Goal: Task Accomplishment & Management: Manage account settings

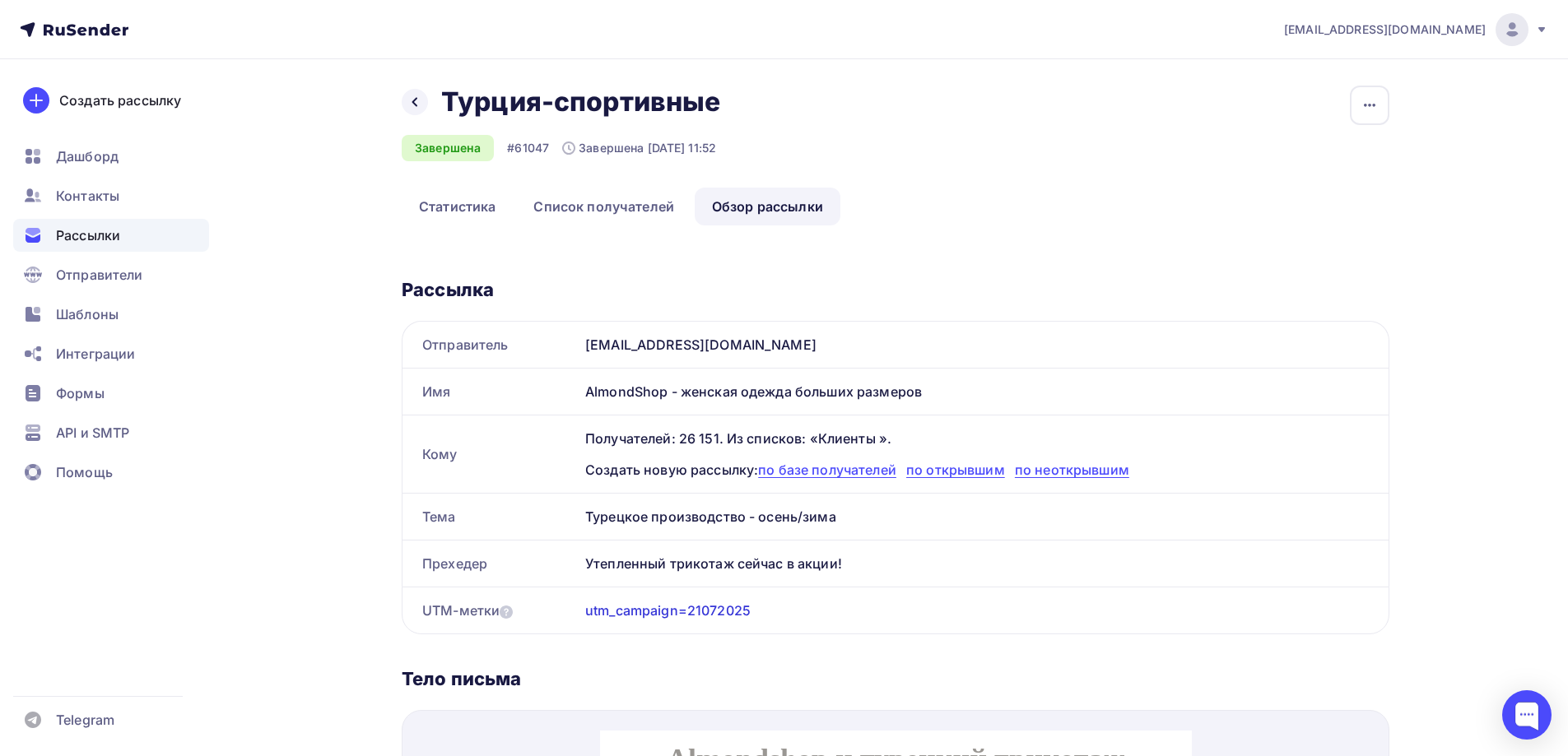
click at [88, 231] on span "Рассылки" at bounding box center [88, 235] width 64 height 20
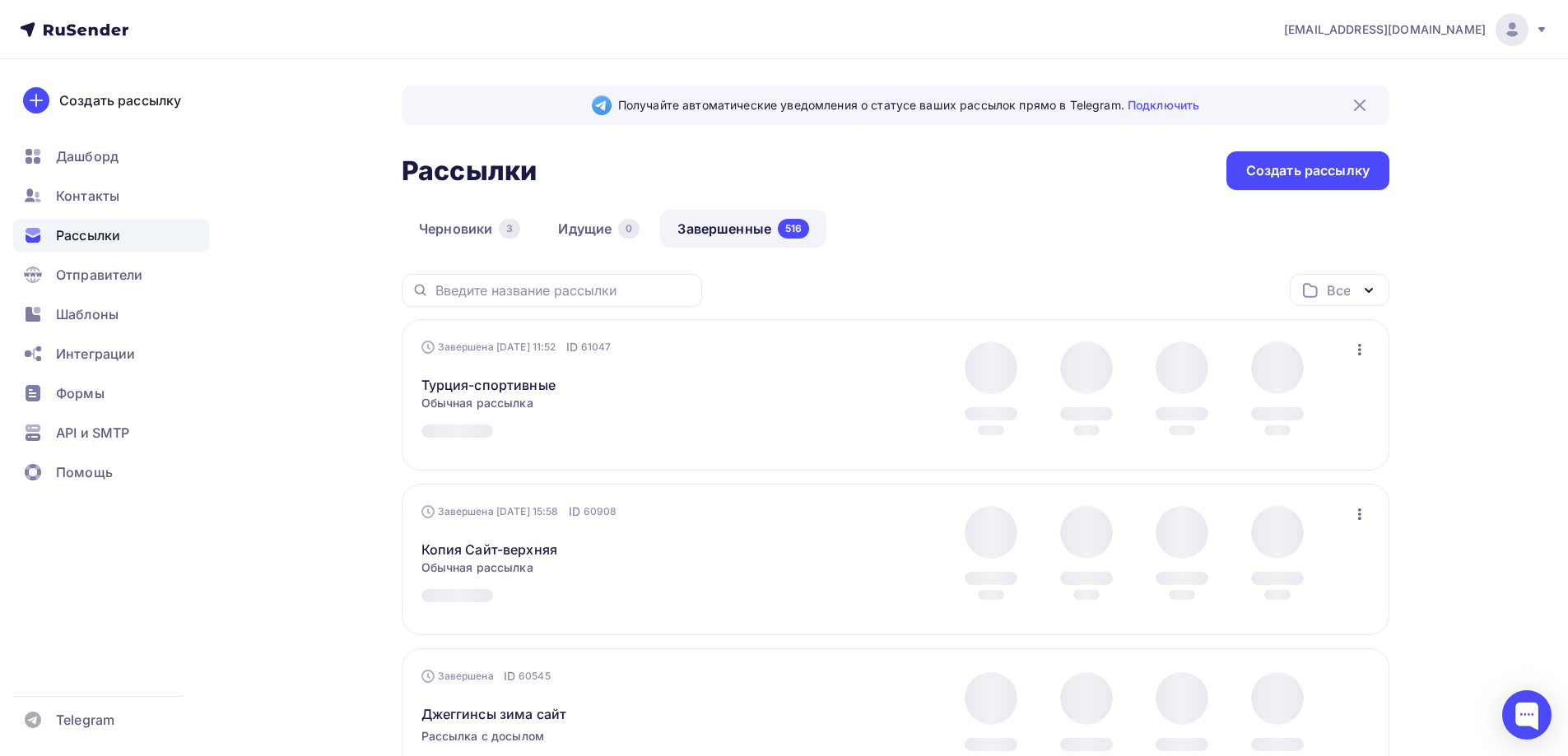
click at [699, 226] on link "Завершенные 516" at bounding box center [743, 229] width 166 height 38
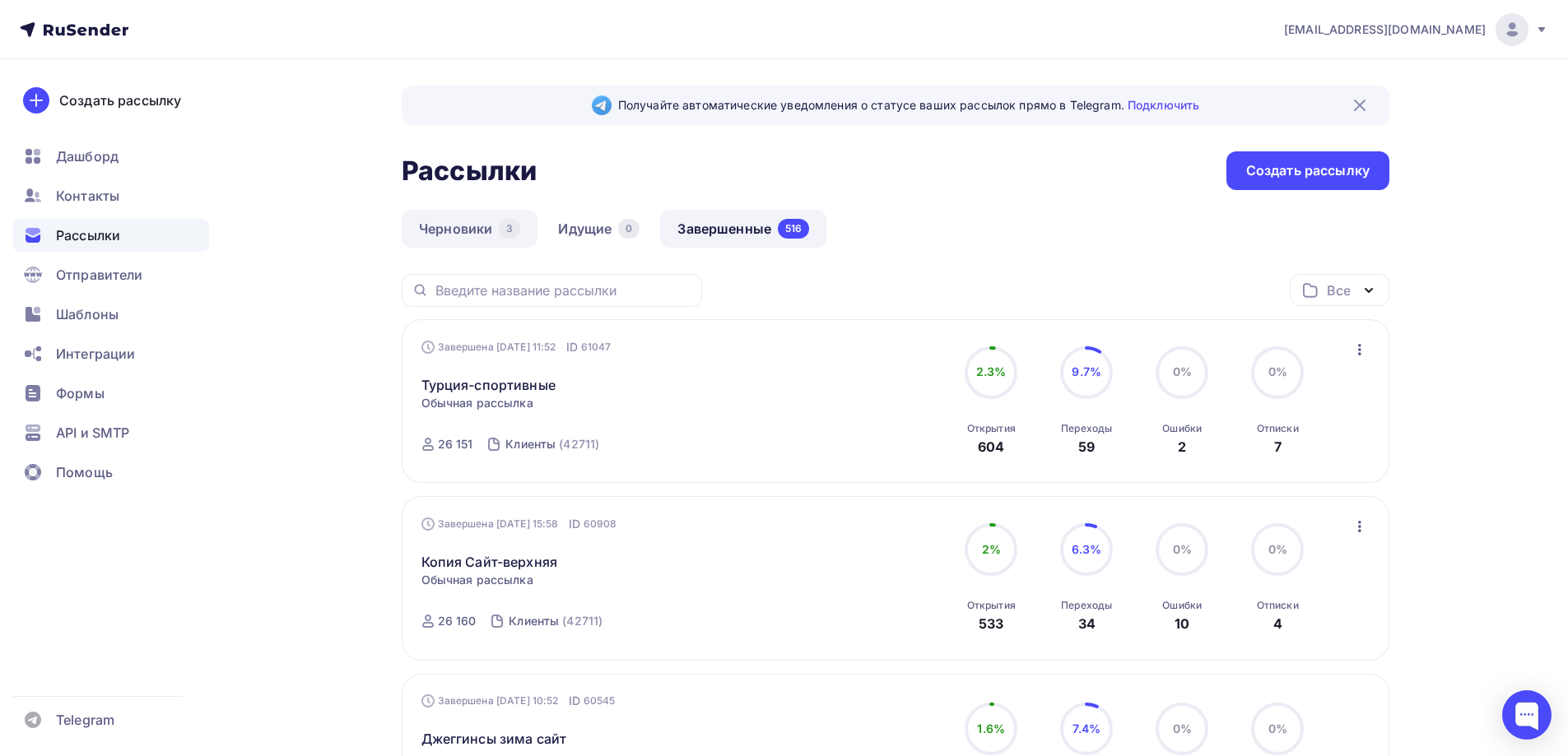
click at [446, 230] on link "Черновики 3" at bounding box center [469, 229] width 136 height 38
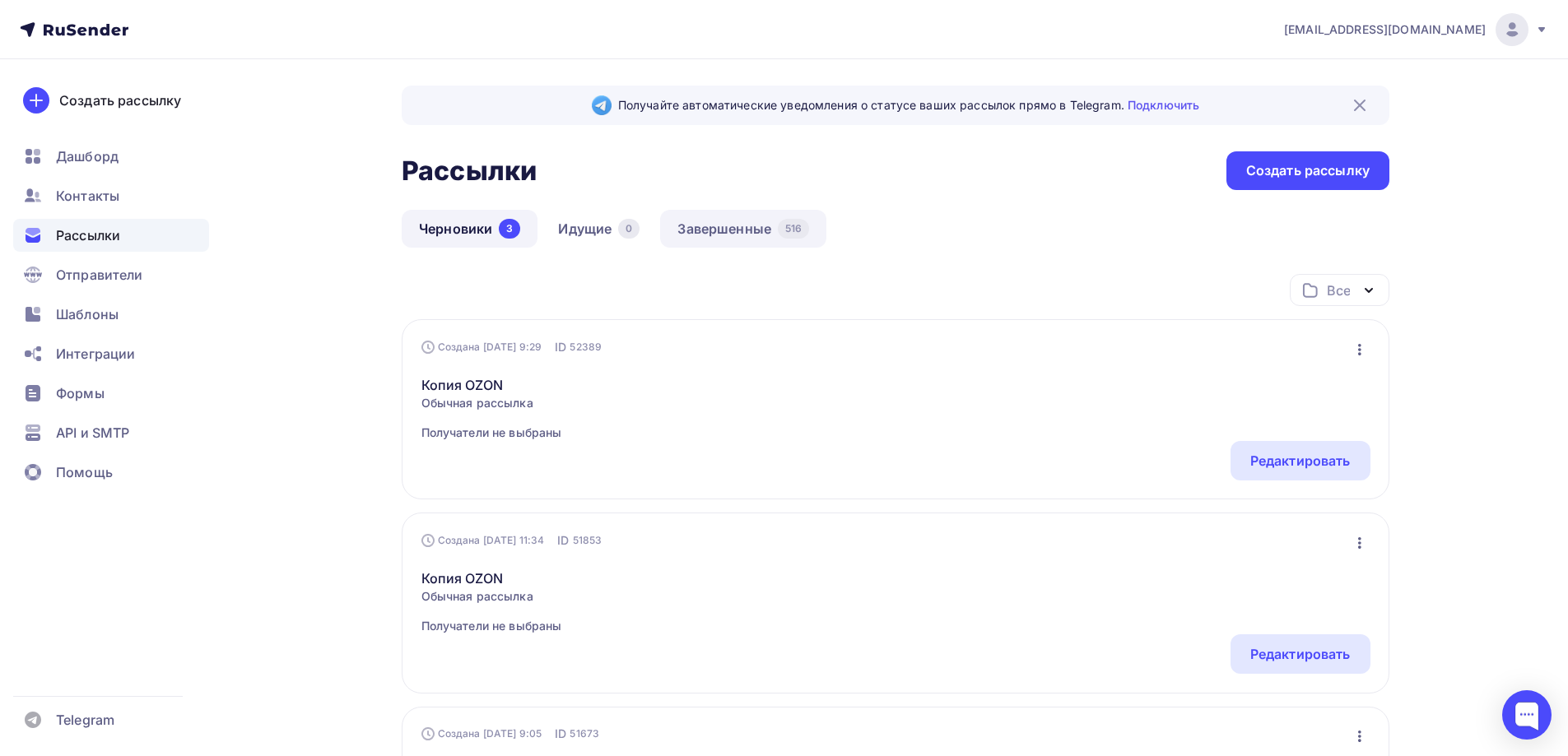
click at [695, 227] on link "Завершенные 516" at bounding box center [743, 229] width 166 height 38
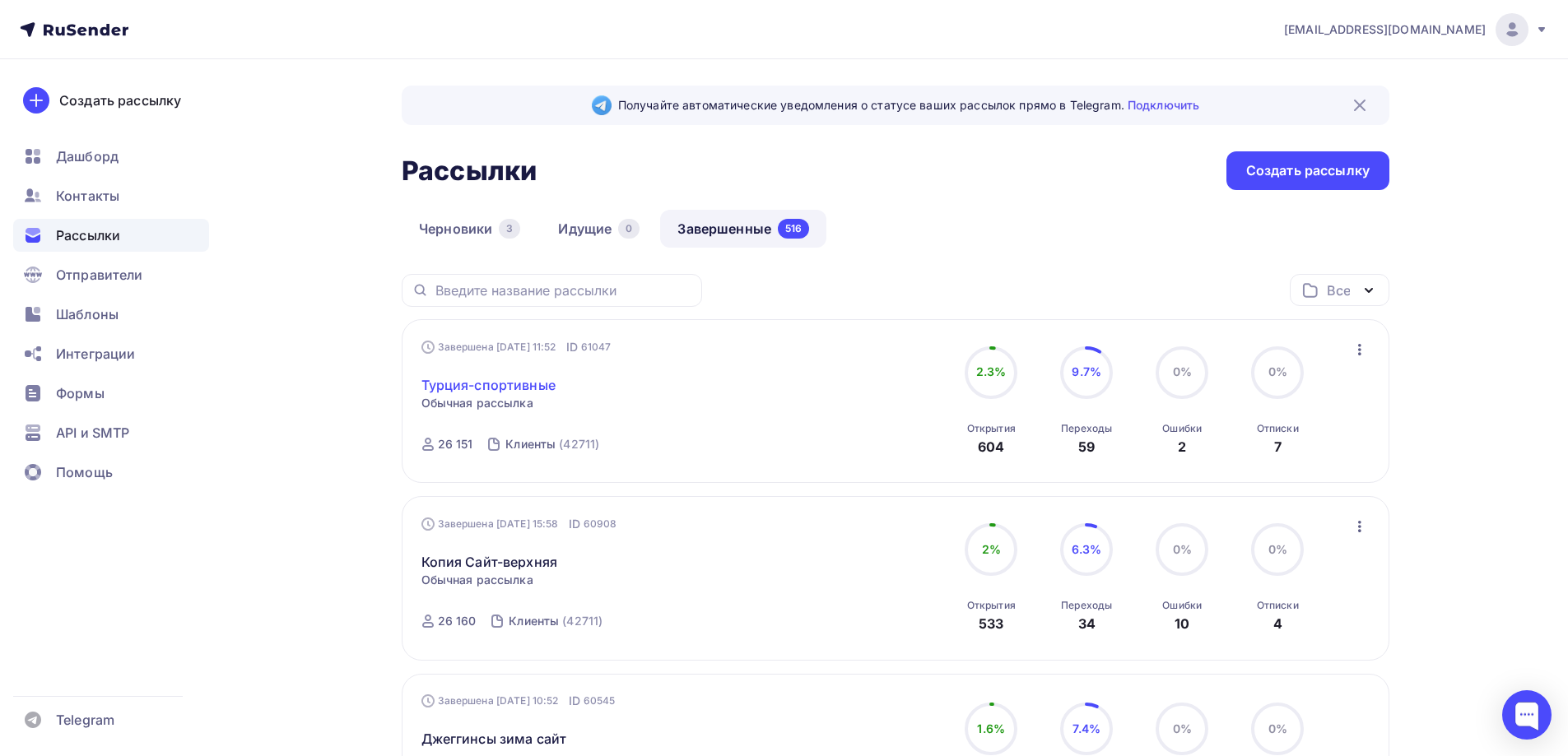
click at [506, 389] on link "Турция-спортивные" at bounding box center [488, 385] width 134 height 20
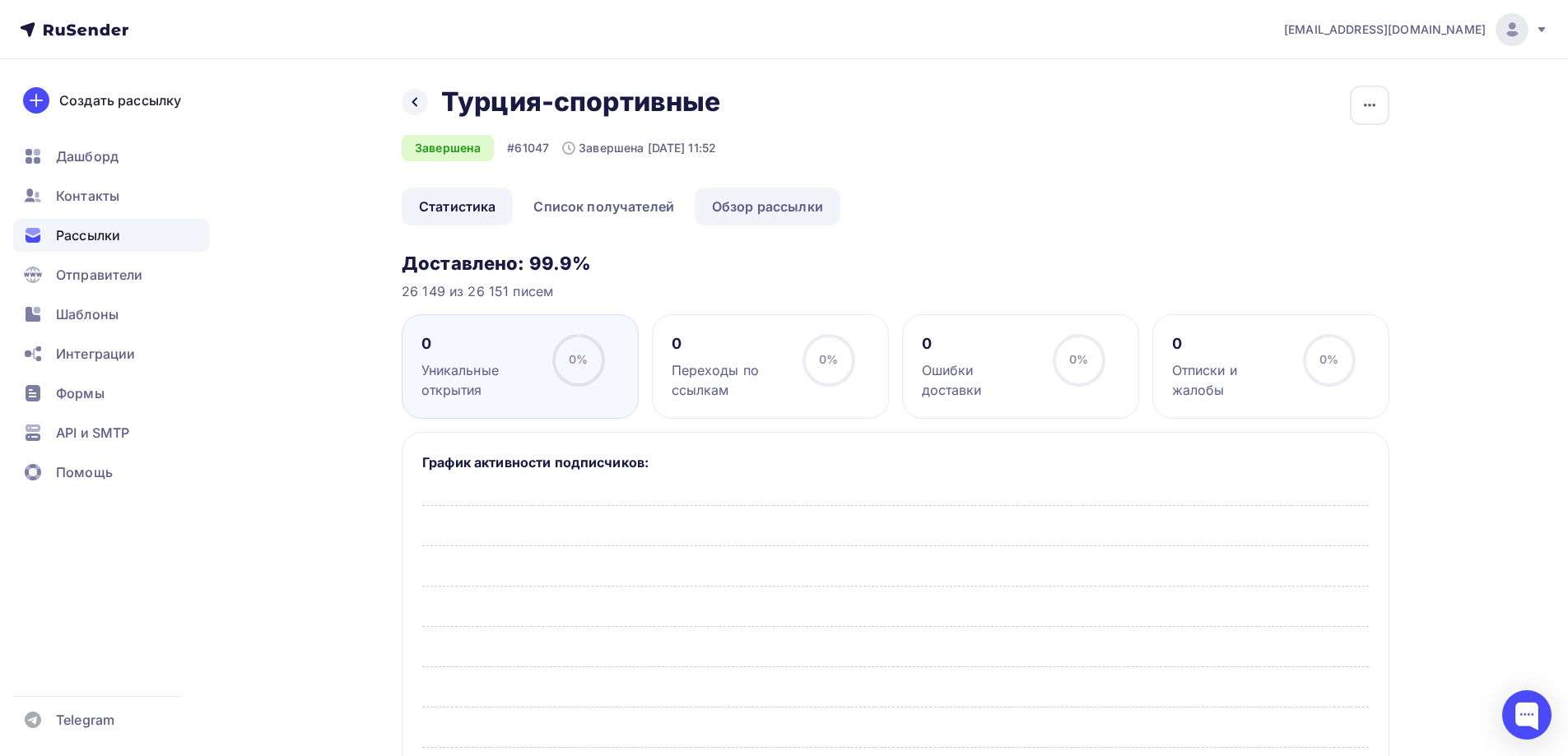
click at [773, 203] on link "Обзор рассылки" at bounding box center [768, 207] width 145 height 38
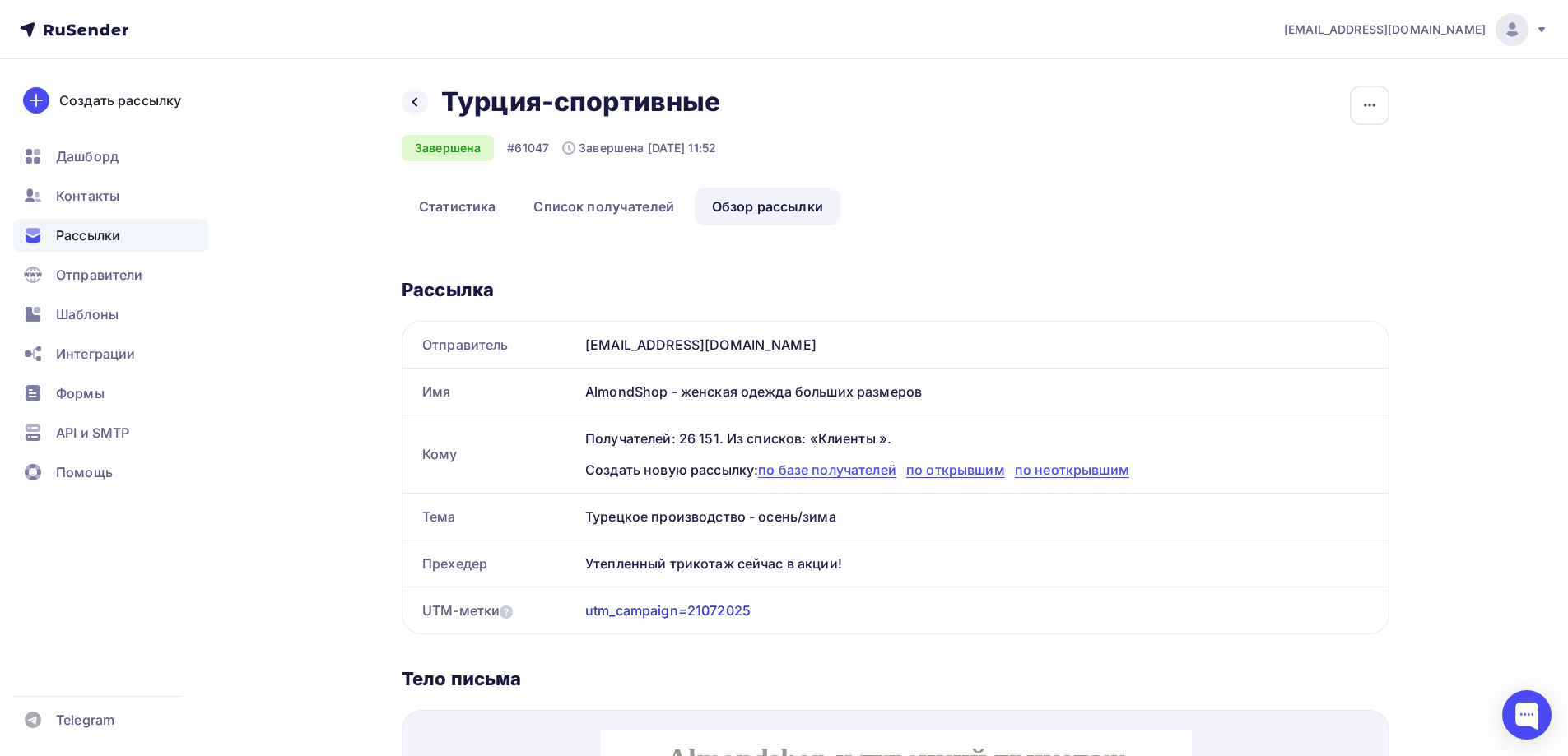
click at [83, 235] on span "Рассылки" at bounding box center [88, 235] width 64 height 20
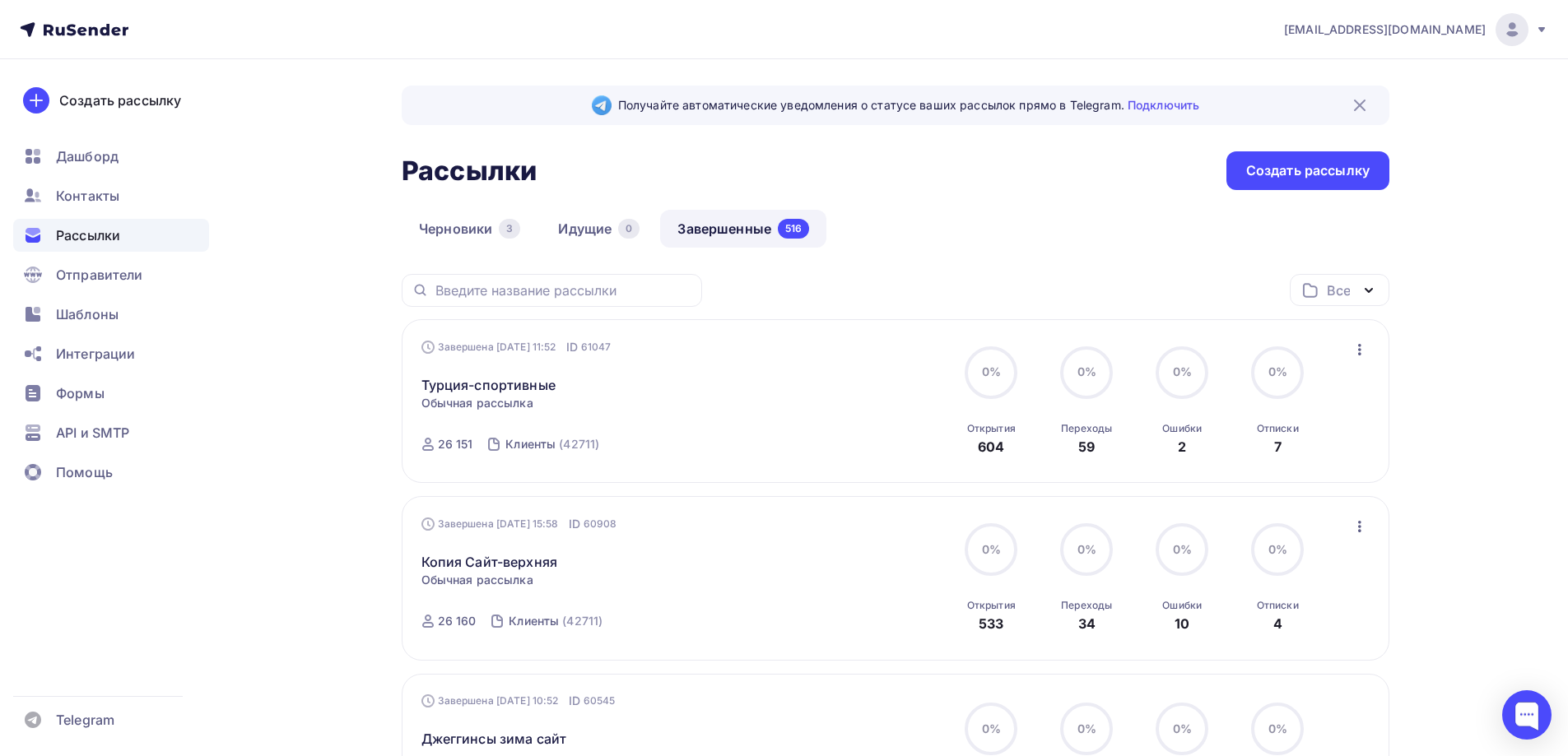
click at [705, 229] on link "Завершенные 516" at bounding box center [743, 229] width 166 height 38
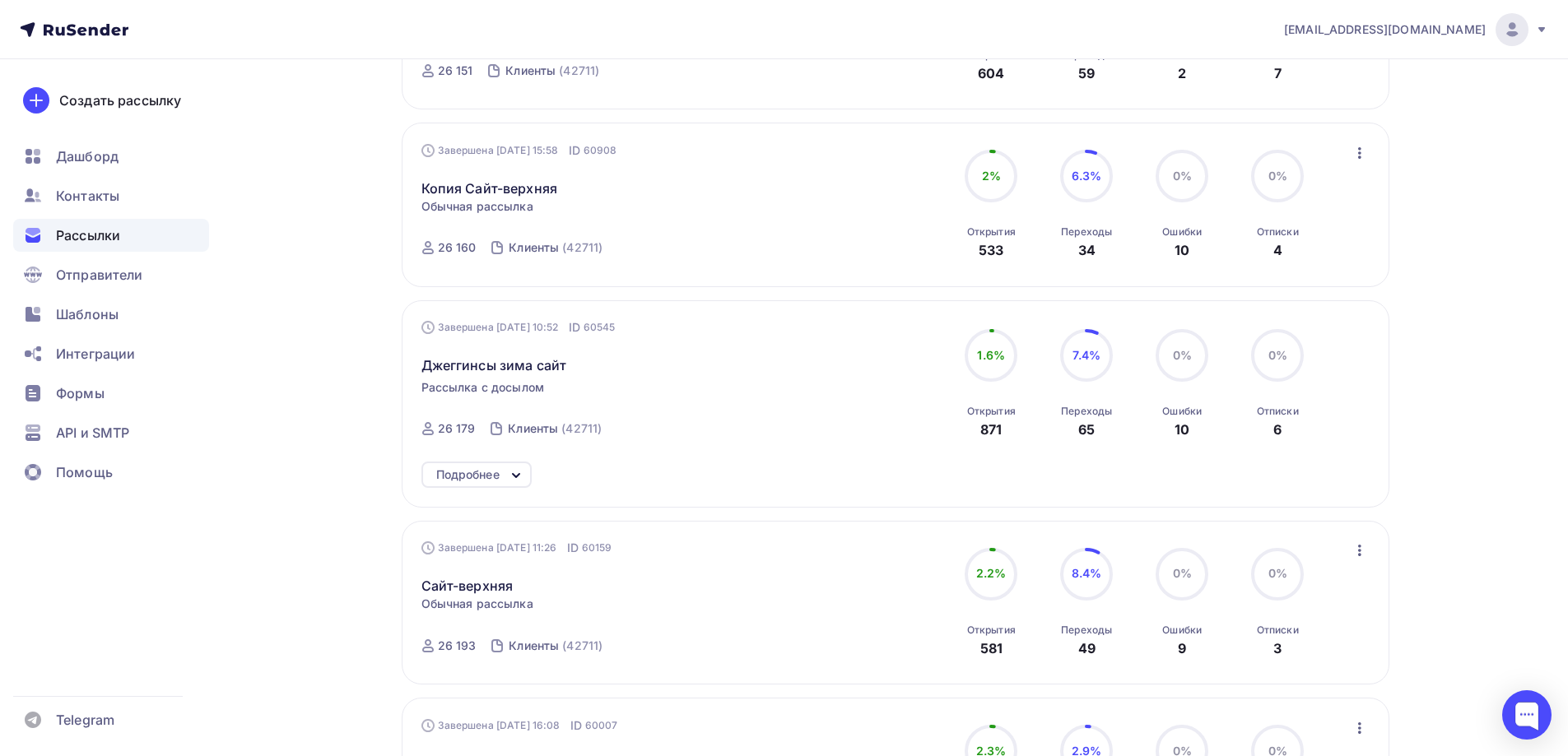
scroll to position [413, 0]
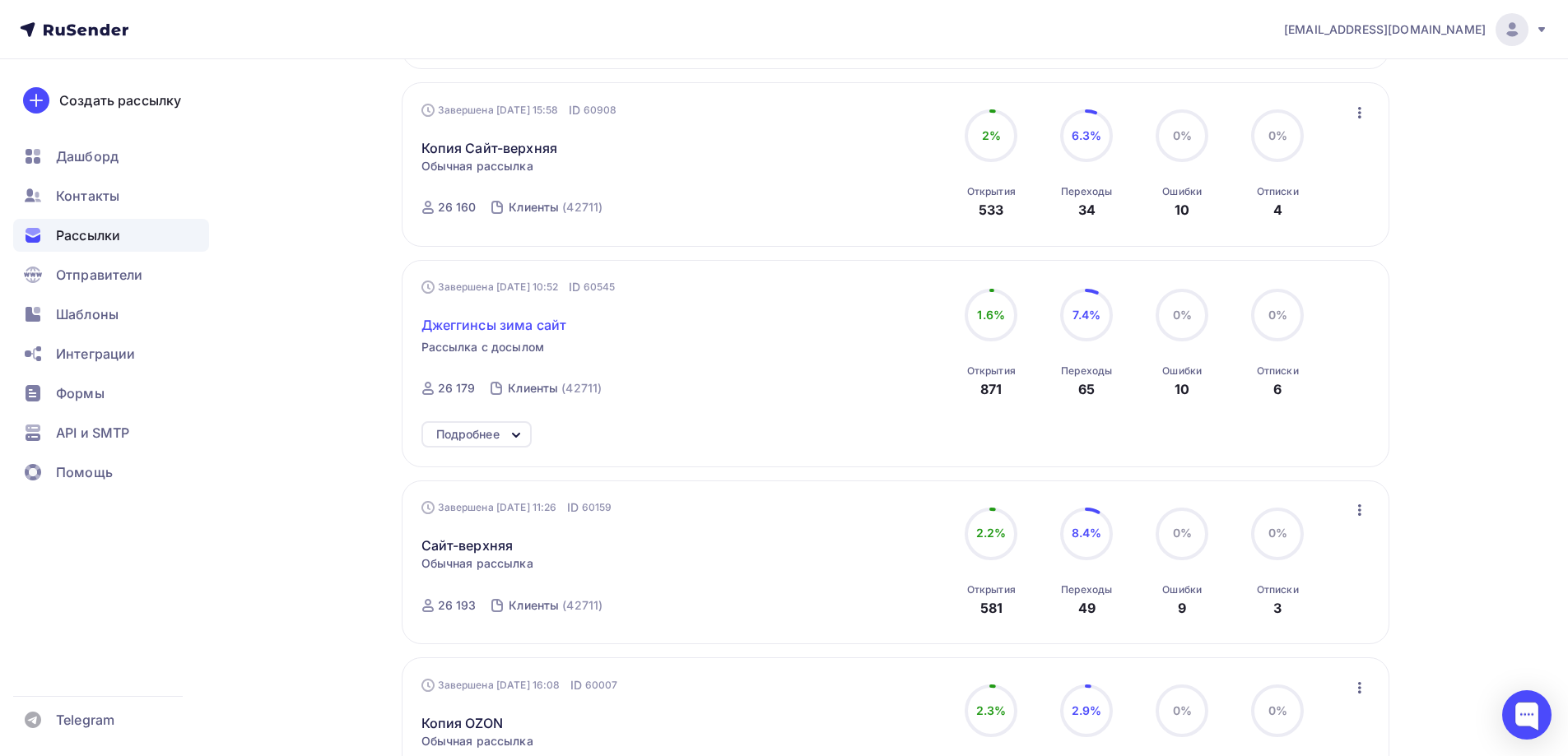
click at [516, 323] on span "Джеггинсы зима сайт" at bounding box center [494, 324] width 145 height 20
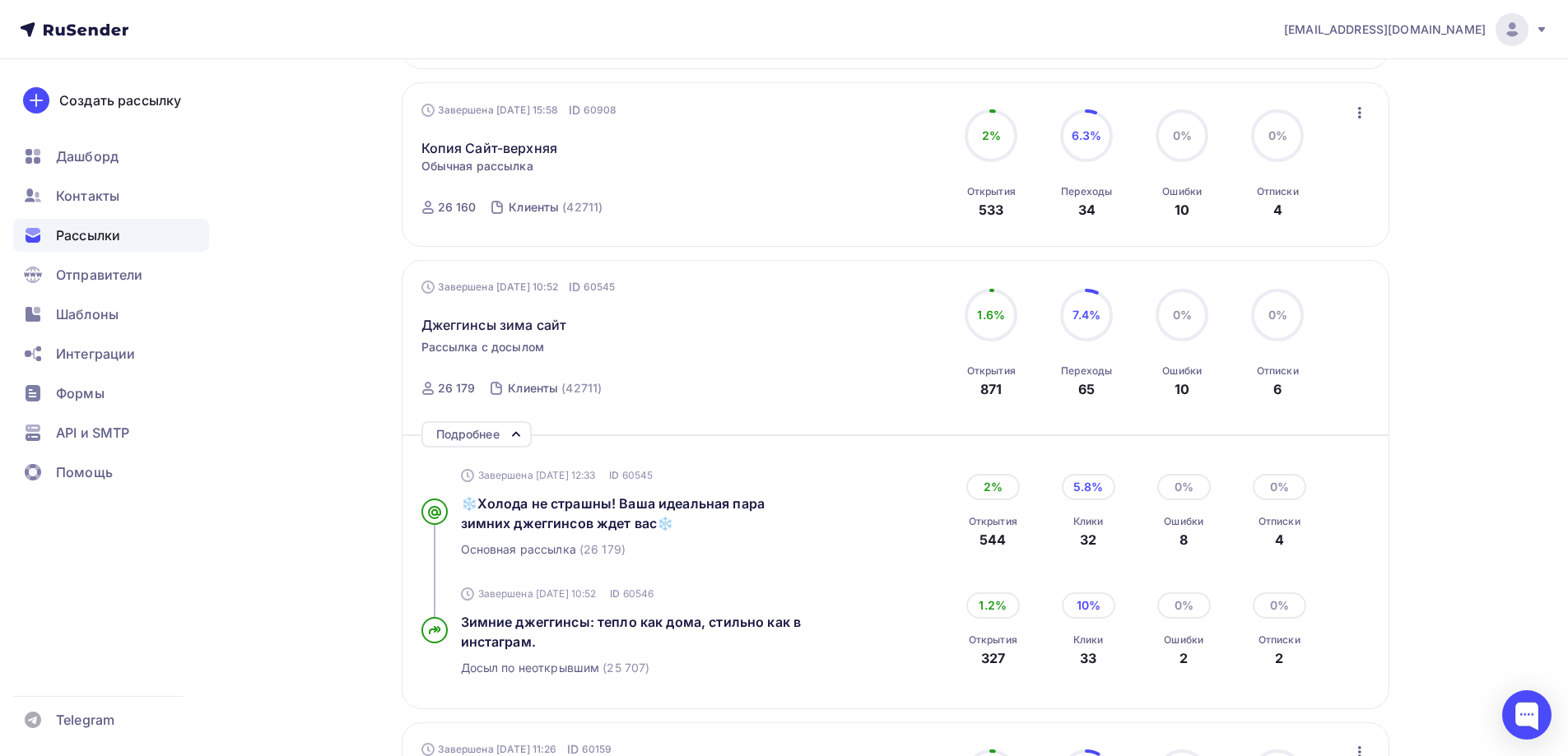
click at [83, 230] on span "Рассылки" at bounding box center [88, 235] width 64 height 20
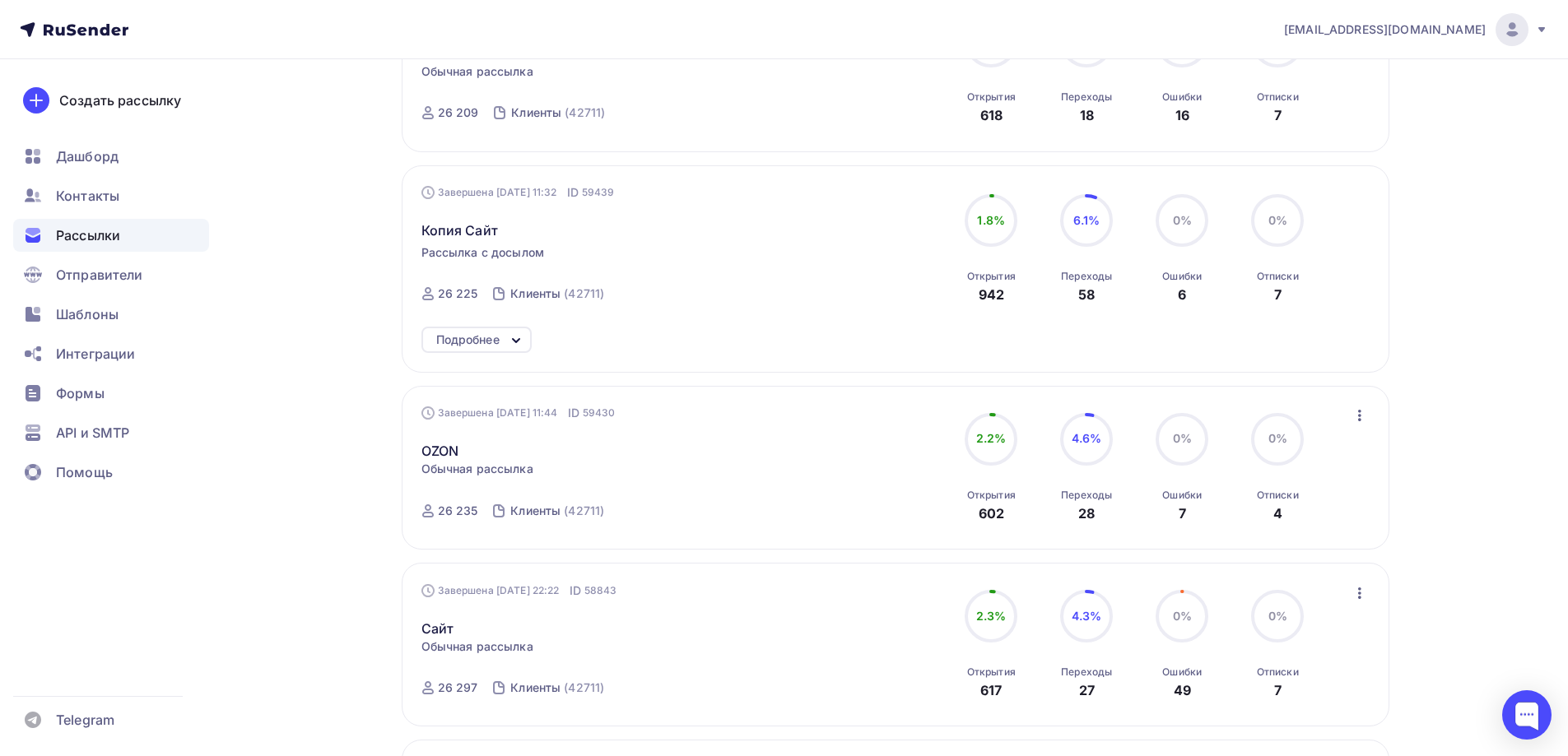
scroll to position [1329, 0]
click at [472, 225] on span "Копия Сайт" at bounding box center [459, 227] width 76 height 20
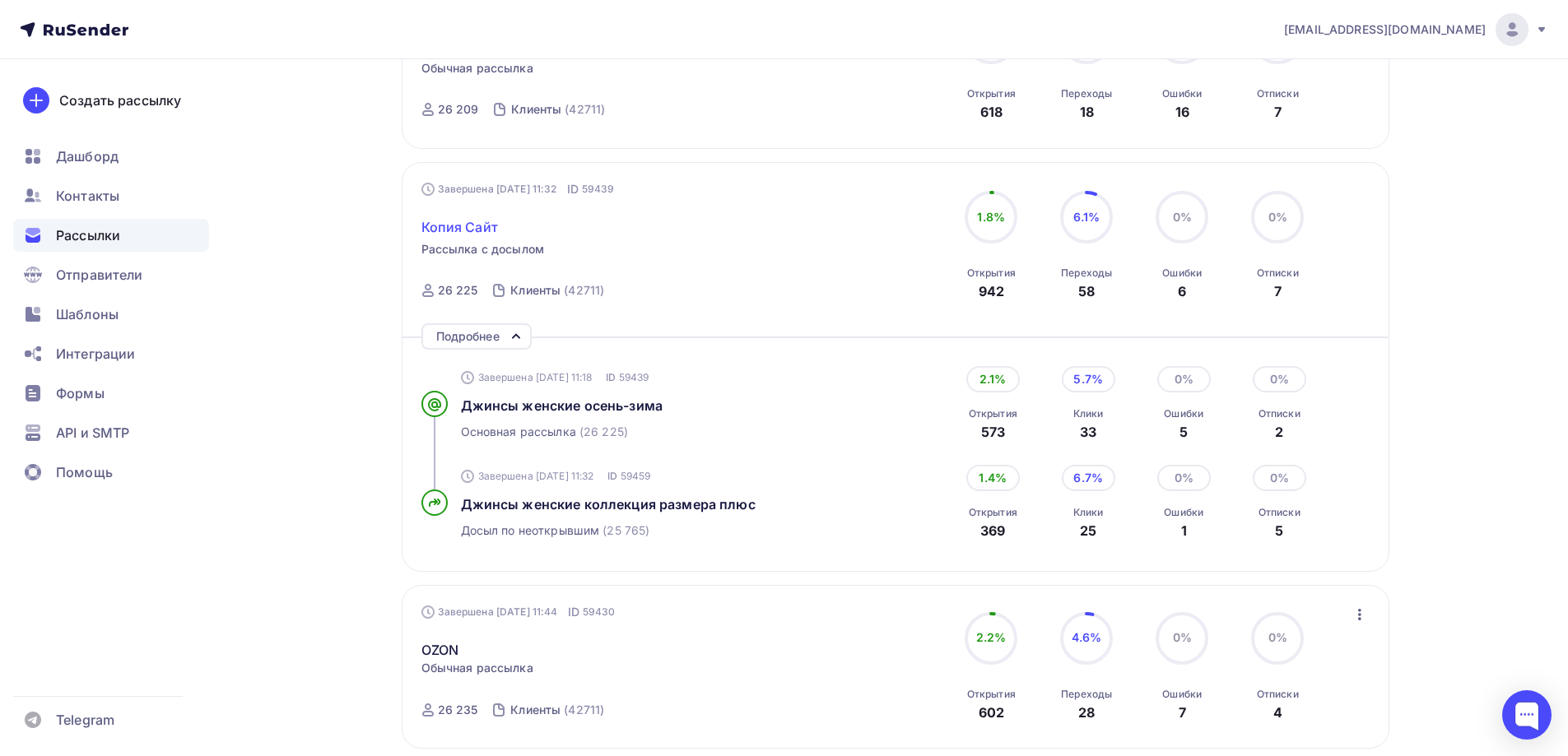
click at [456, 231] on span "Копия Сайт" at bounding box center [459, 227] width 76 height 20
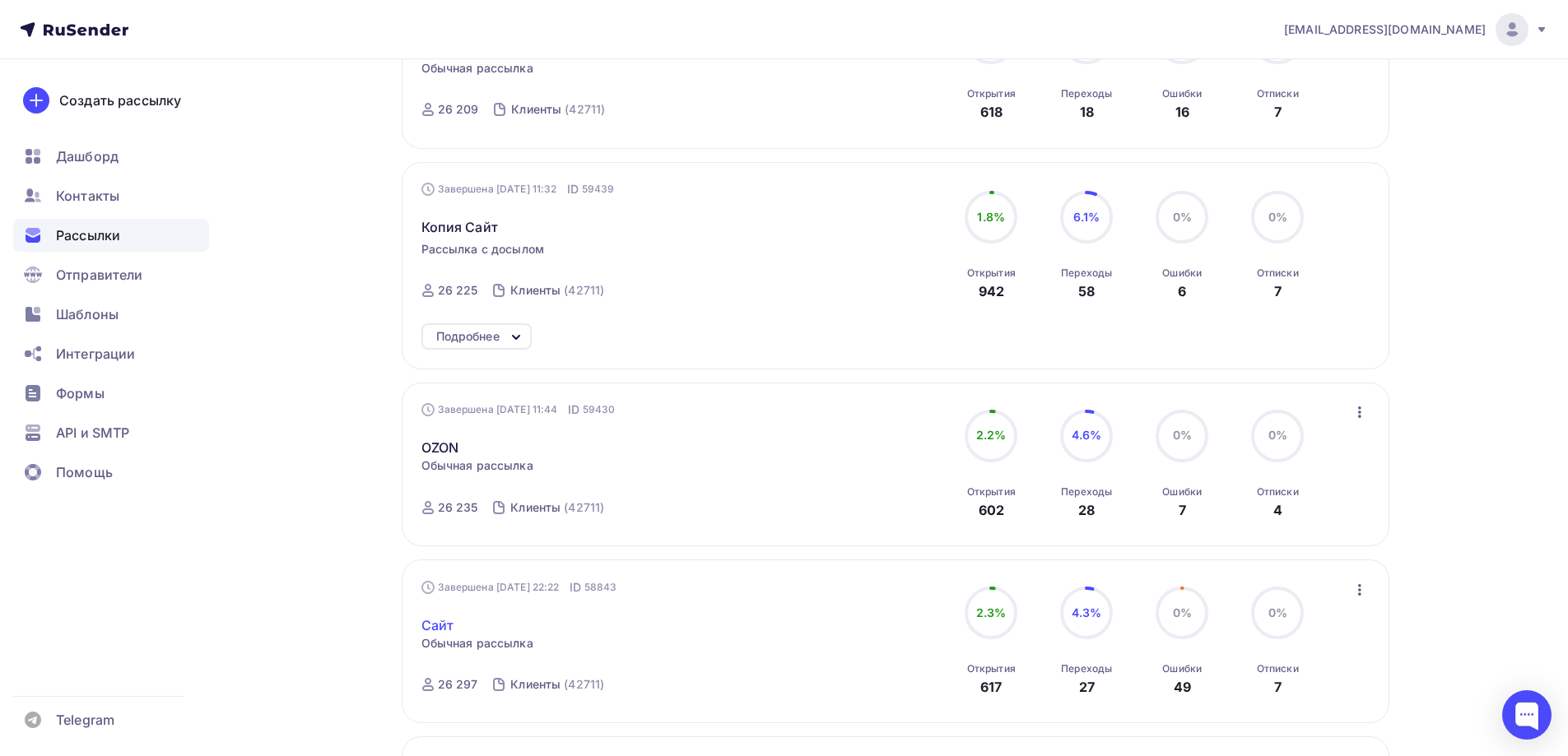
click at [440, 625] on link "Сайт" at bounding box center [438, 625] width 33 height 20
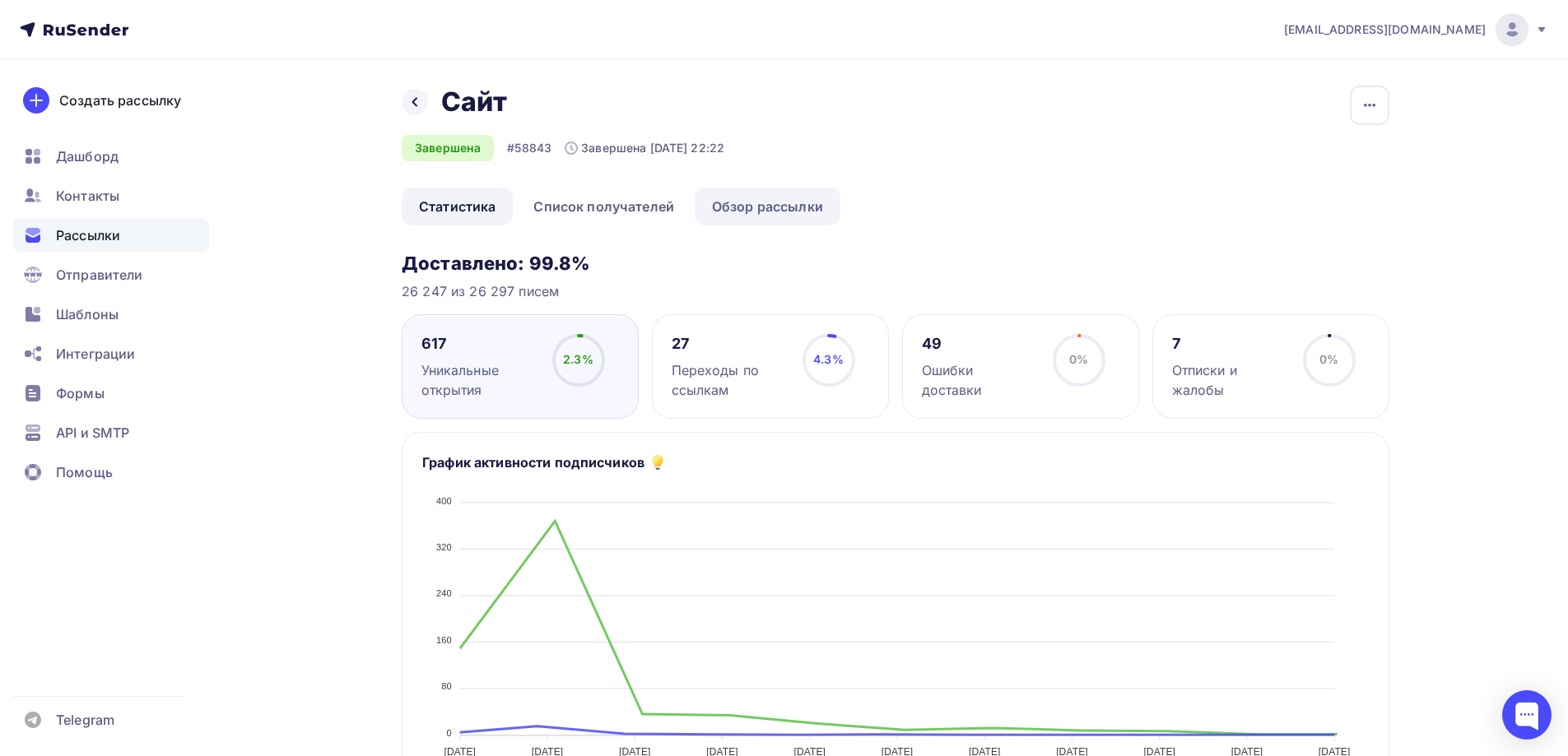
click at [759, 208] on link "Обзор рассылки" at bounding box center [768, 207] width 145 height 38
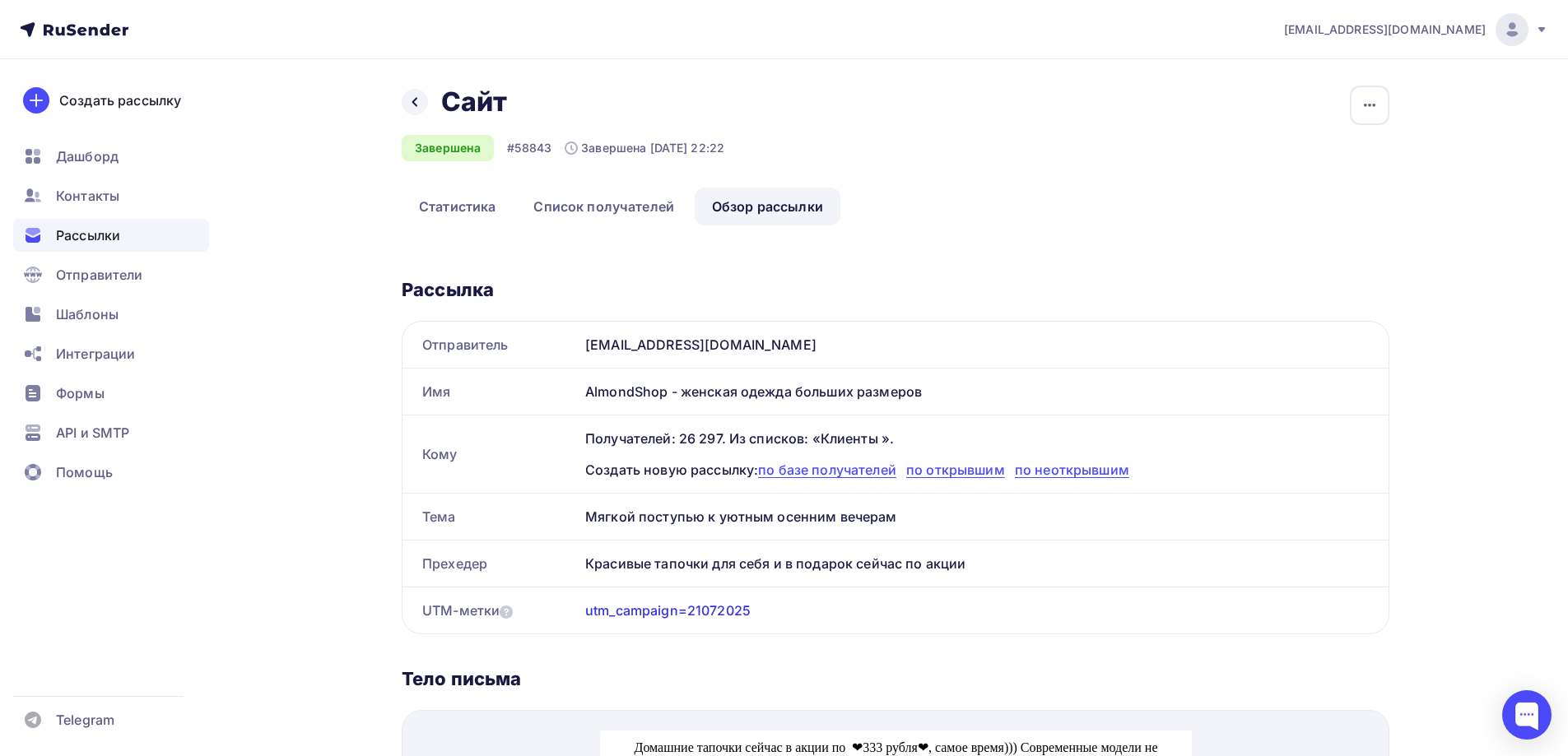
click at [108, 234] on span "Рассылки" at bounding box center [88, 235] width 64 height 20
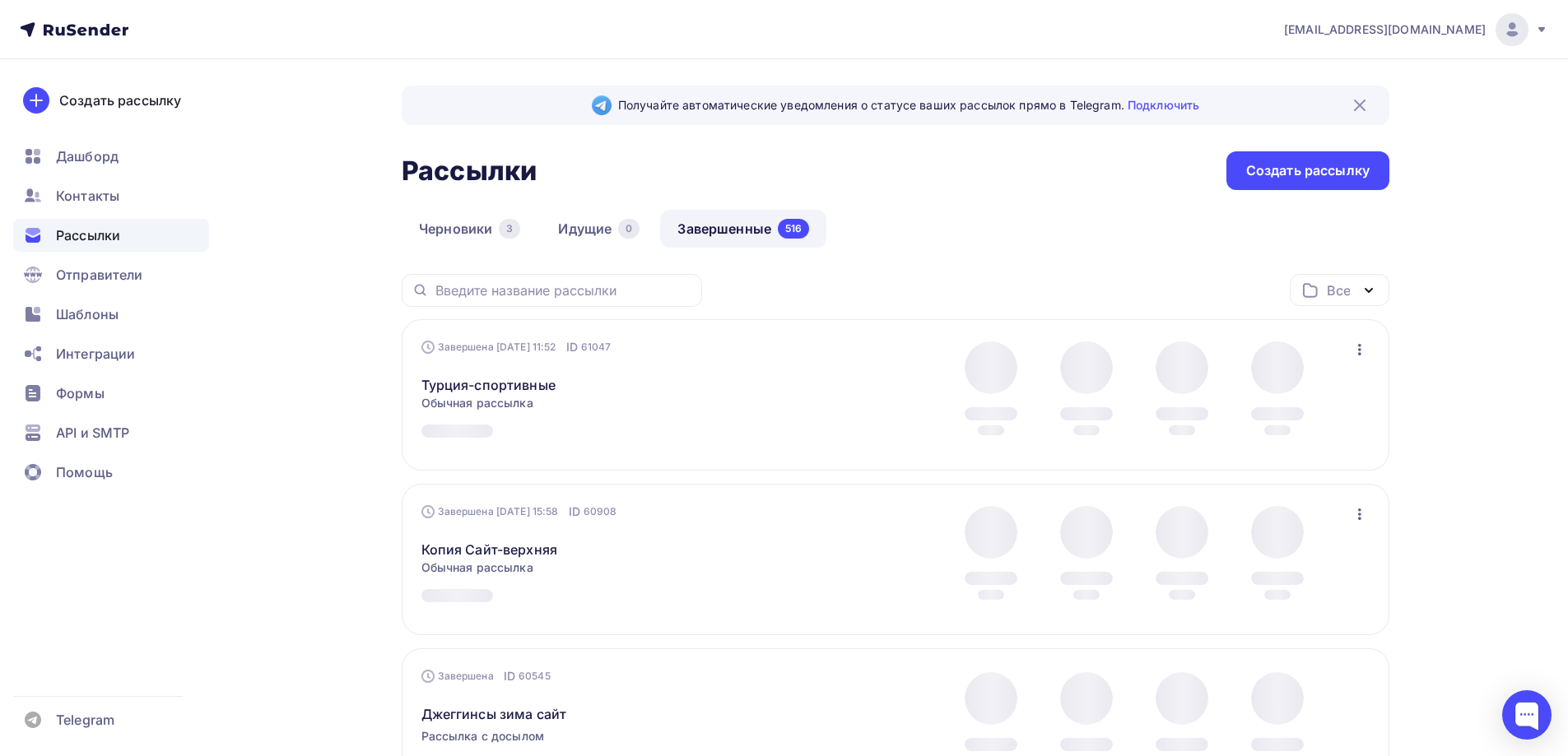
click at [796, 393] on div "Турция-спортивные Статистика Обзор рассылки Копировать в новую Добавить в папку" at bounding box center [609, 375] width 376 height 40
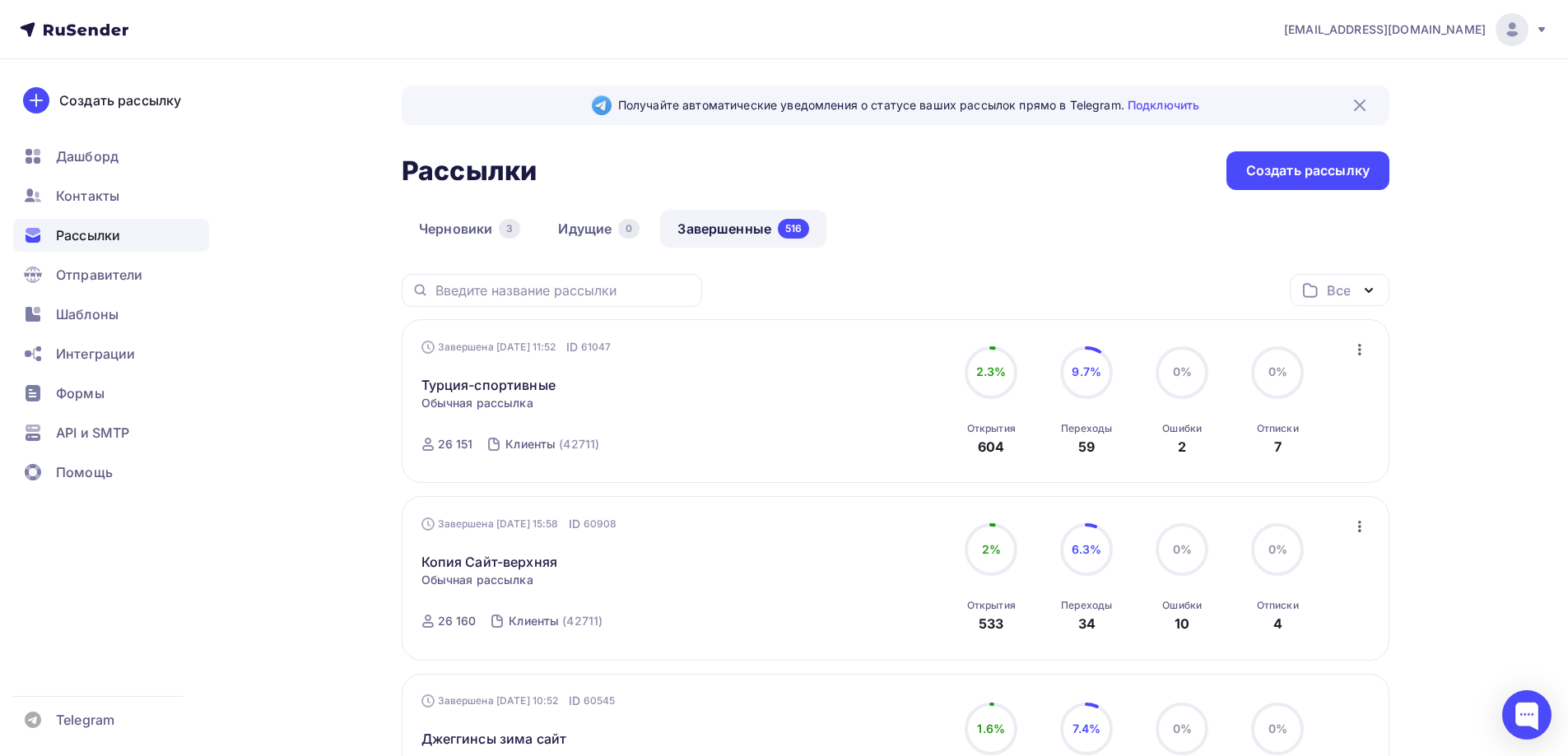
click at [1360, 353] on icon "button" at bounding box center [1359, 349] width 3 height 11
click at [1304, 465] on div "Копировать в новую" at bounding box center [1284, 458] width 169 height 20
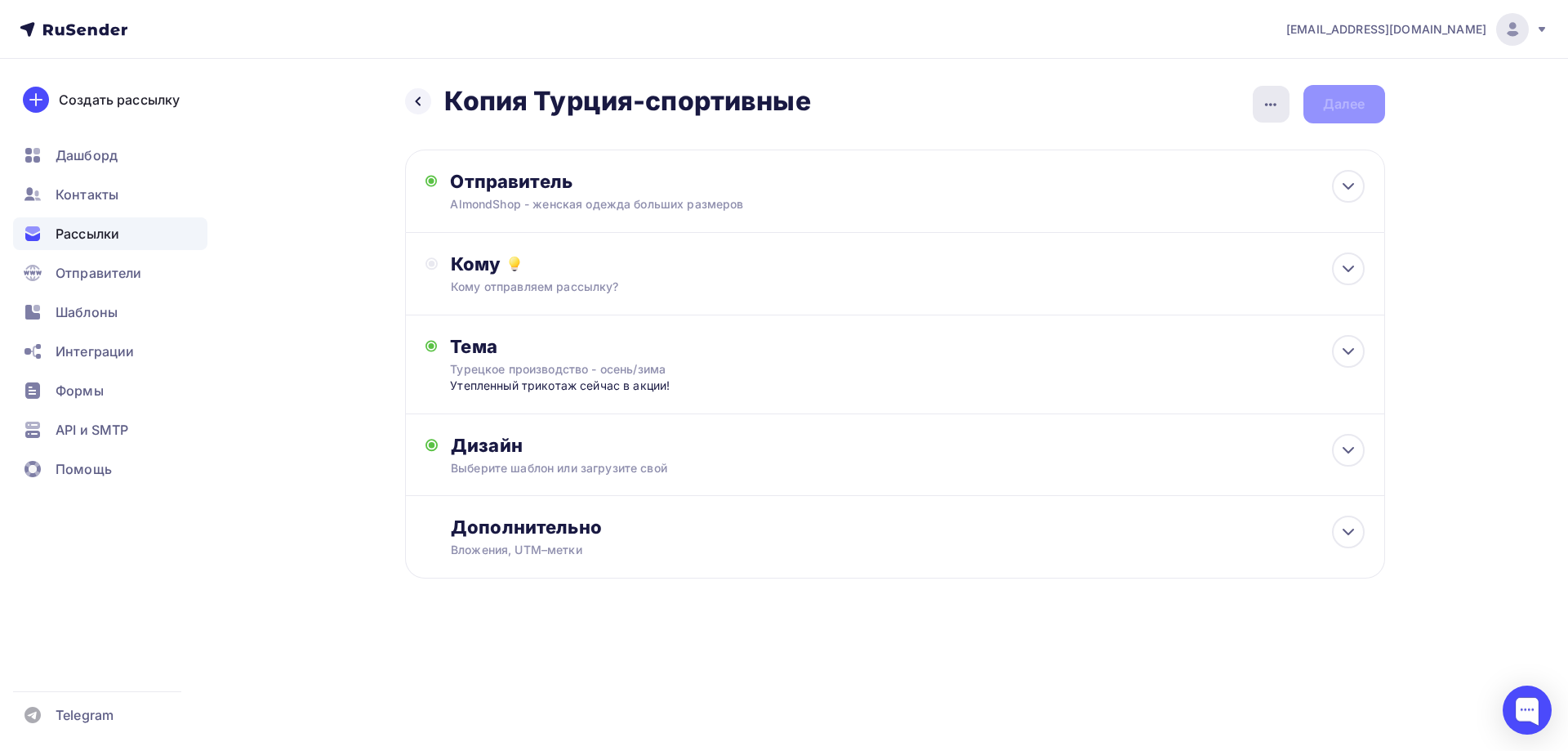
click at [1267, 107] on icon "button" at bounding box center [1270, 104] width 20 height 20
click at [1212, 192] on div "Переименовать рассылку" at bounding box center [1185, 187] width 203 height 20
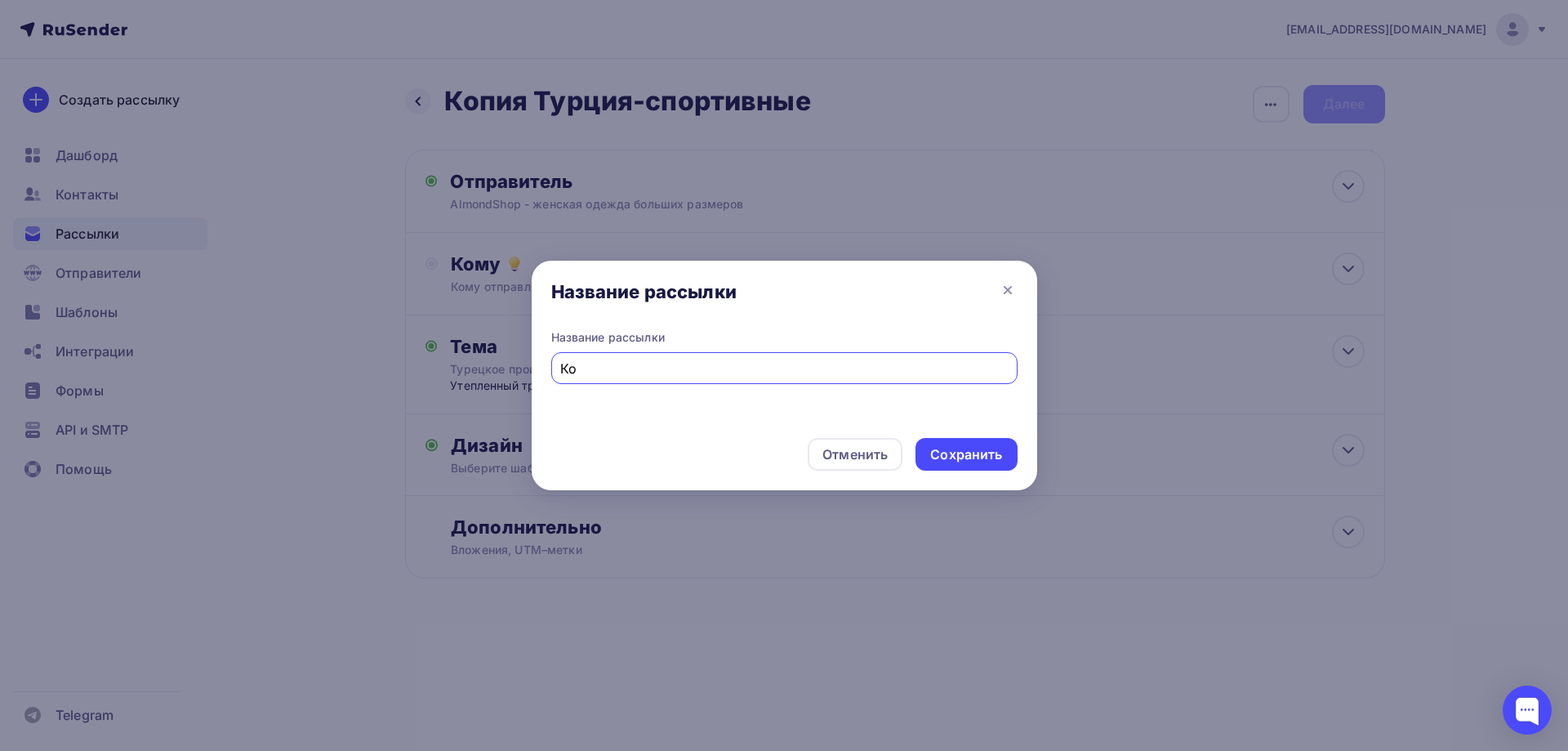
type input "[PERSON_NAME]"
type input "Блузки-рубашки нарядные"
click at [977, 452] on div "Сохранить" at bounding box center [966, 455] width 72 height 19
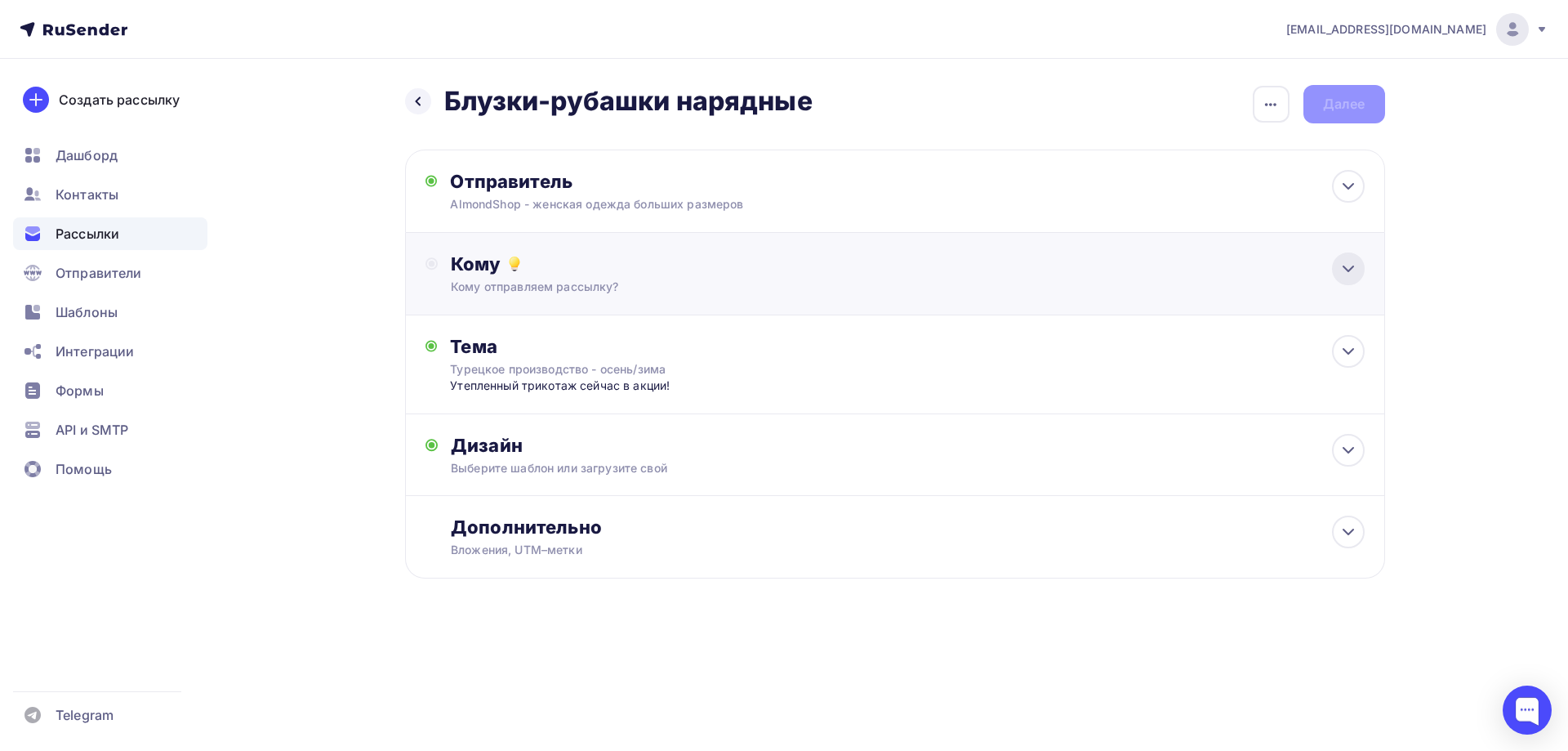
click at [1349, 272] on icon at bounding box center [1348, 268] width 20 height 20
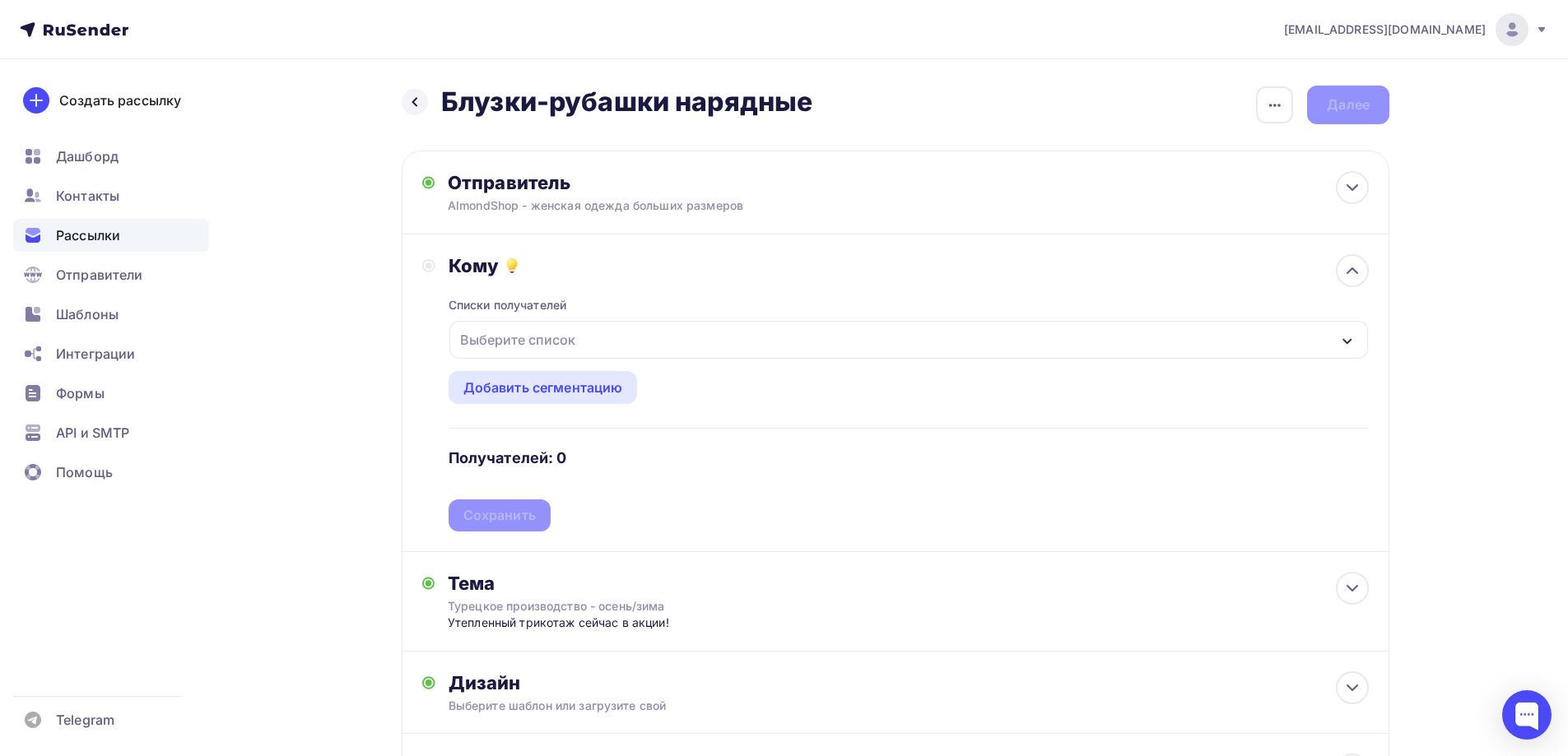
click at [681, 343] on div "Выберите список" at bounding box center [908, 340] width 918 height 38
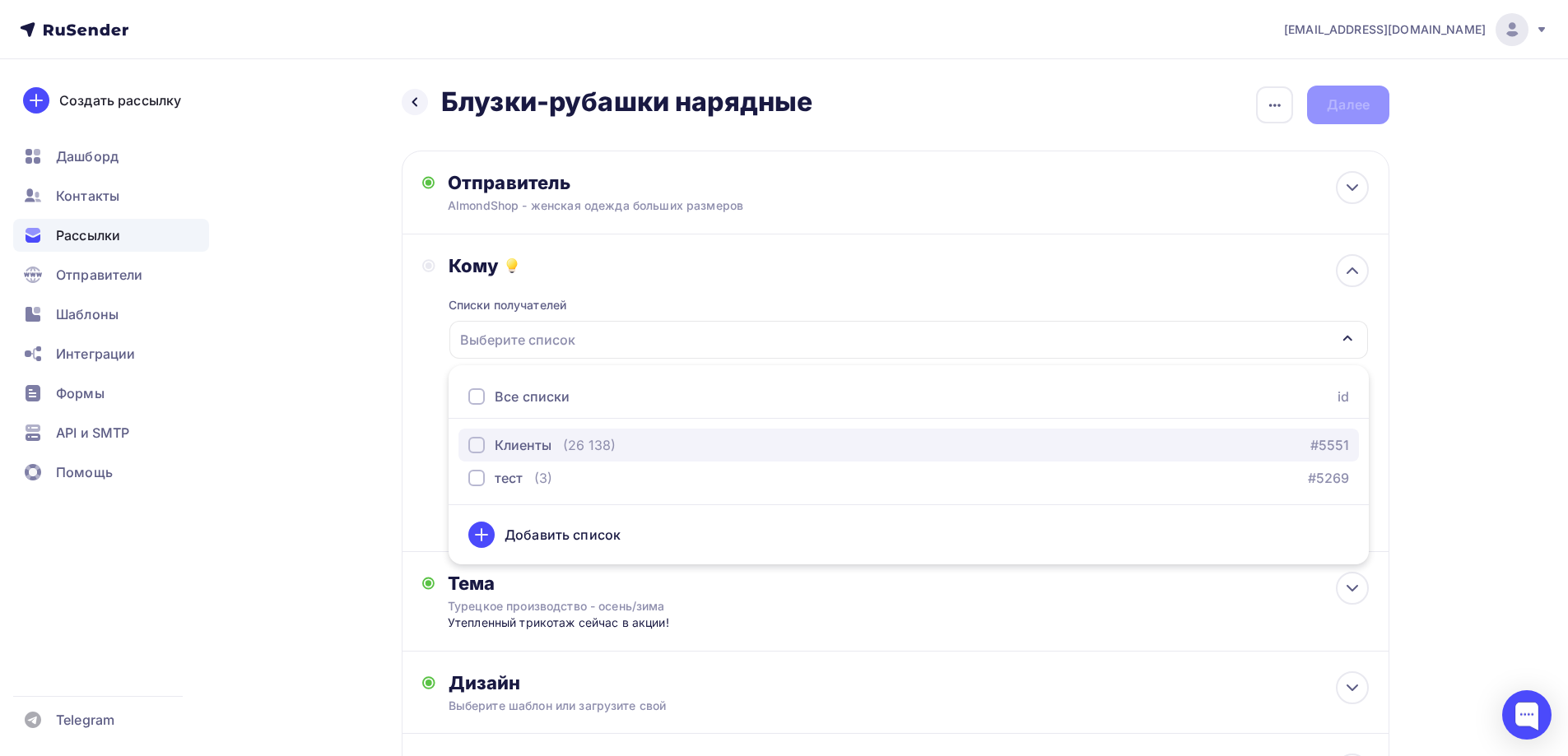
click at [469, 445] on div "button" at bounding box center [476, 445] width 16 height 16
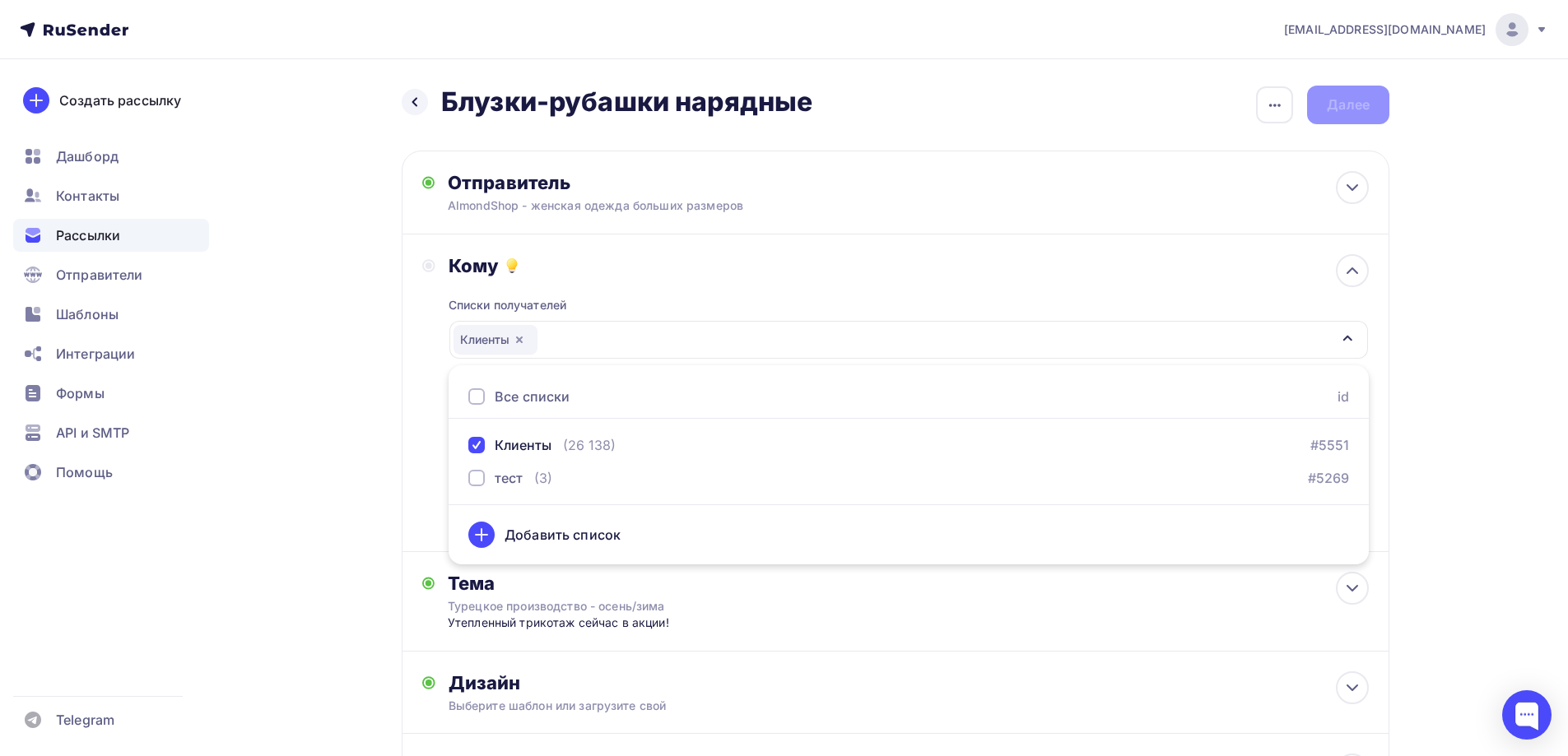
click at [416, 436] on div "Кому Списки получателей Клиенты Все списки id Клиенты (26 138) #5551 тест (3) #…" at bounding box center [895, 393] width 987 height 317
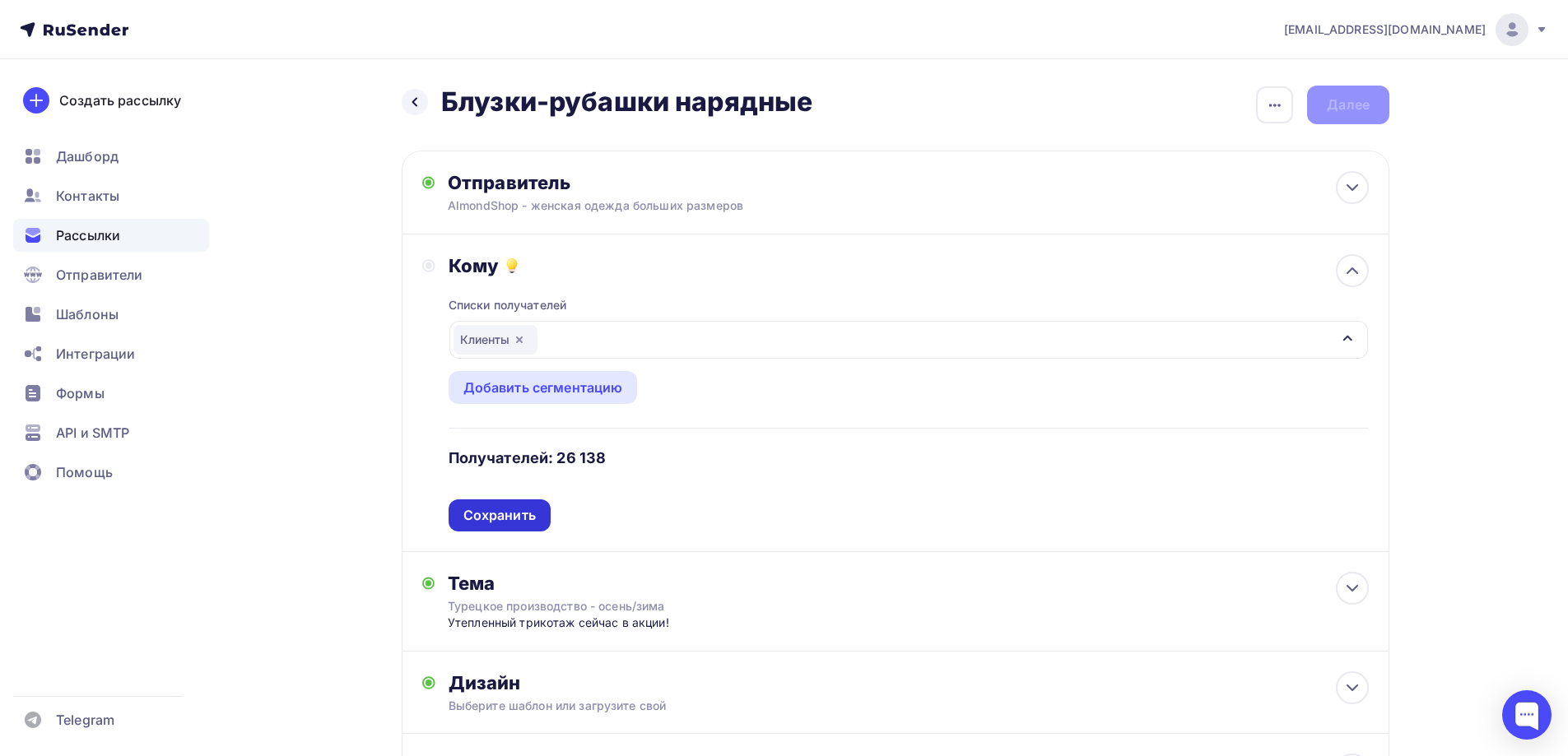
click at [479, 528] on div "Сохранить" at bounding box center [499, 515] width 102 height 32
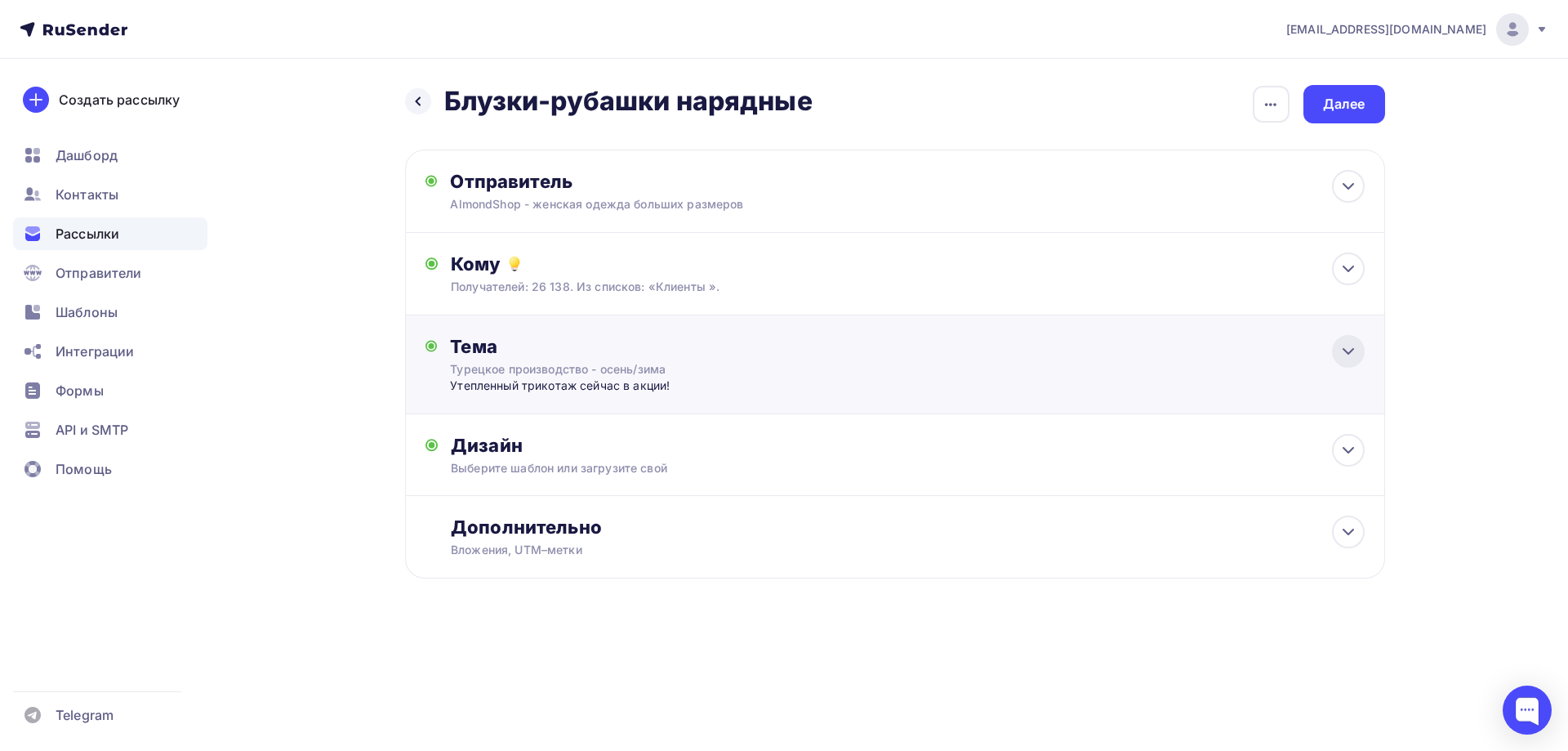
click at [1353, 353] on icon at bounding box center [1348, 351] width 20 height 20
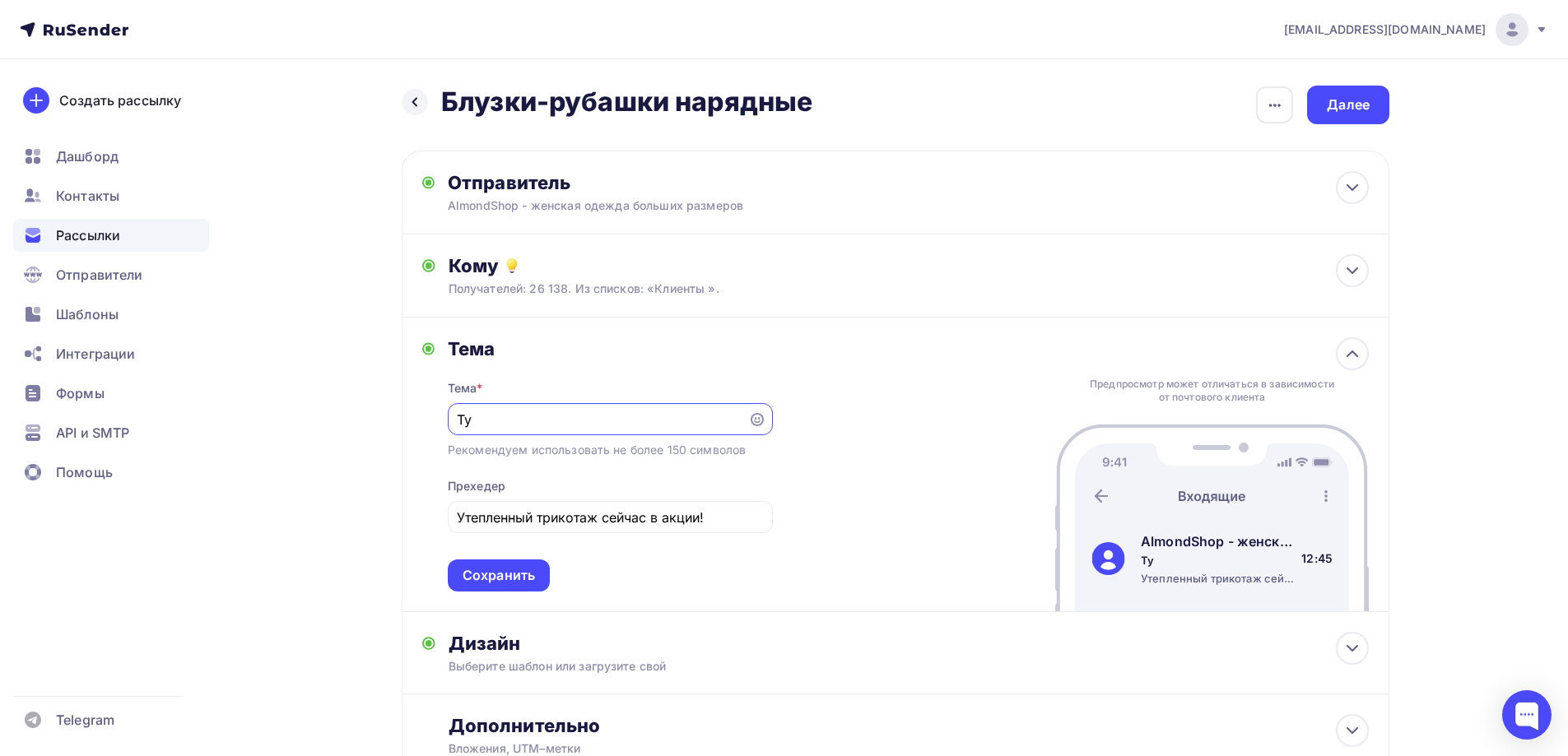
type input "Т"
type input "О"
type input "Секрет быть нарядной каждый день"
click at [717, 522] on input "Утепленный трикотаж сейчас в акции!" at bounding box center [610, 517] width 306 height 20
type input "У"
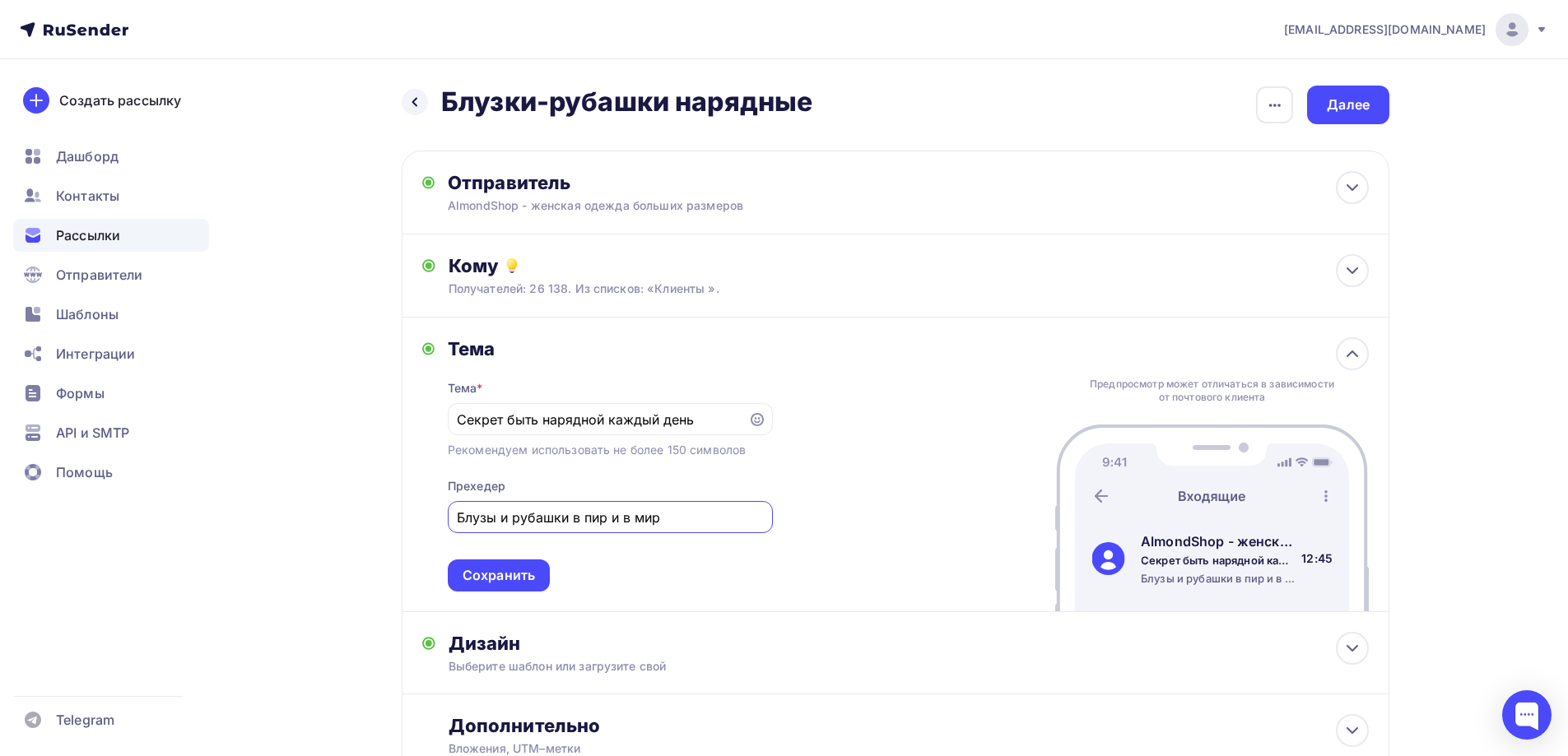
click at [573, 519] on input "Блузы и рубашки в пир и в мир" at bounding box center [610, 517] width 306 height 20
click at [680, 519] on input "Блузы и рубашки и в пир и в мир" at bounding box center [610, 517] width 306 height 20
type input "Блузы и рубашки и в пир и в мир"
click at [702, 422] on input "Секрет быть нарядной каждый день" at bounding box center [597, 420] width 281 height 20
click at [758, 422] on icon at bounding box center [756, 419] width 13 height 13
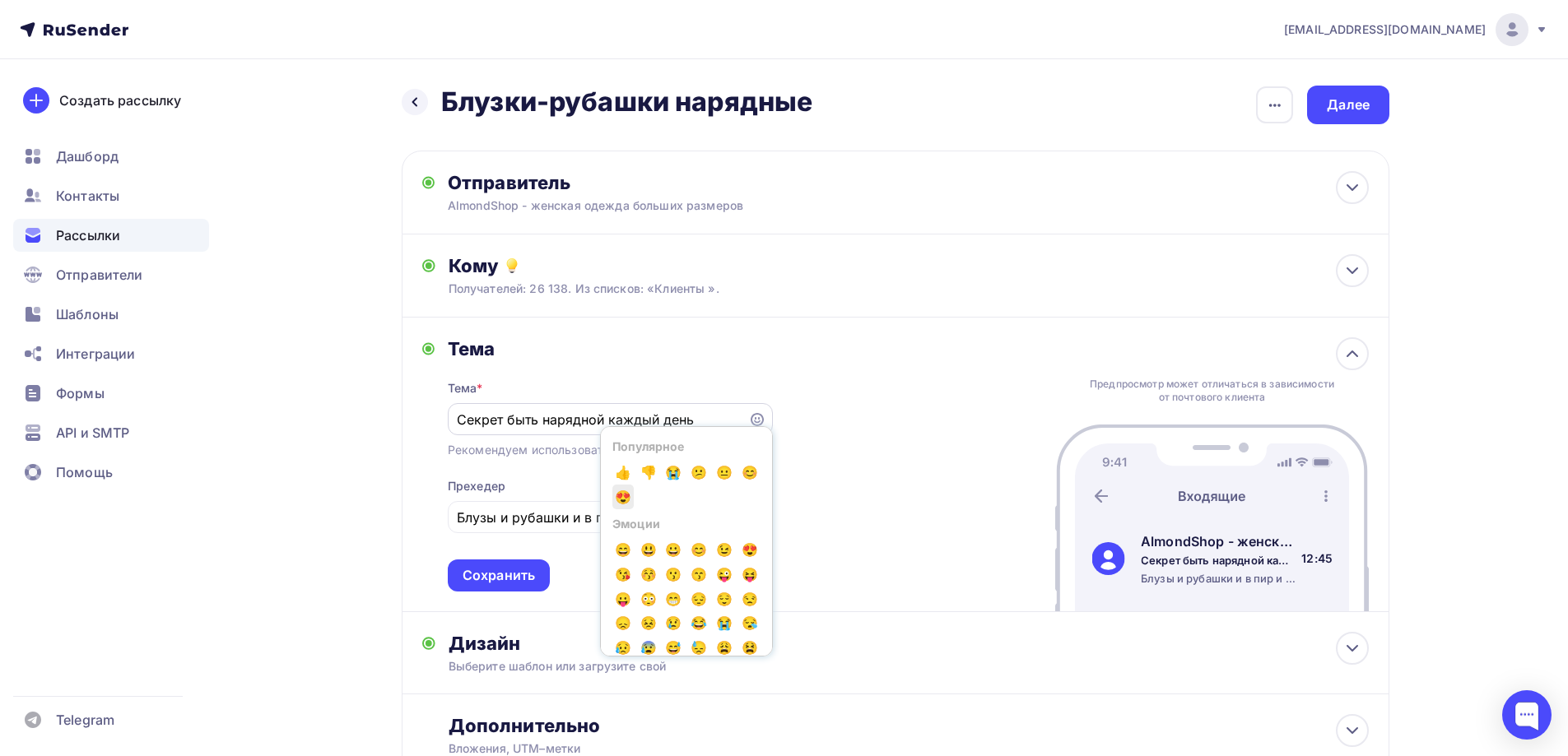
click at [628, 500] on span "😍" at bounding box center [623, 497] width 22 height 25
type input "Секрет быть нарядной каждый день😍"
click at [532, 566] on div "Сохранить" at bounding box center [499, 575] width 73 height 19
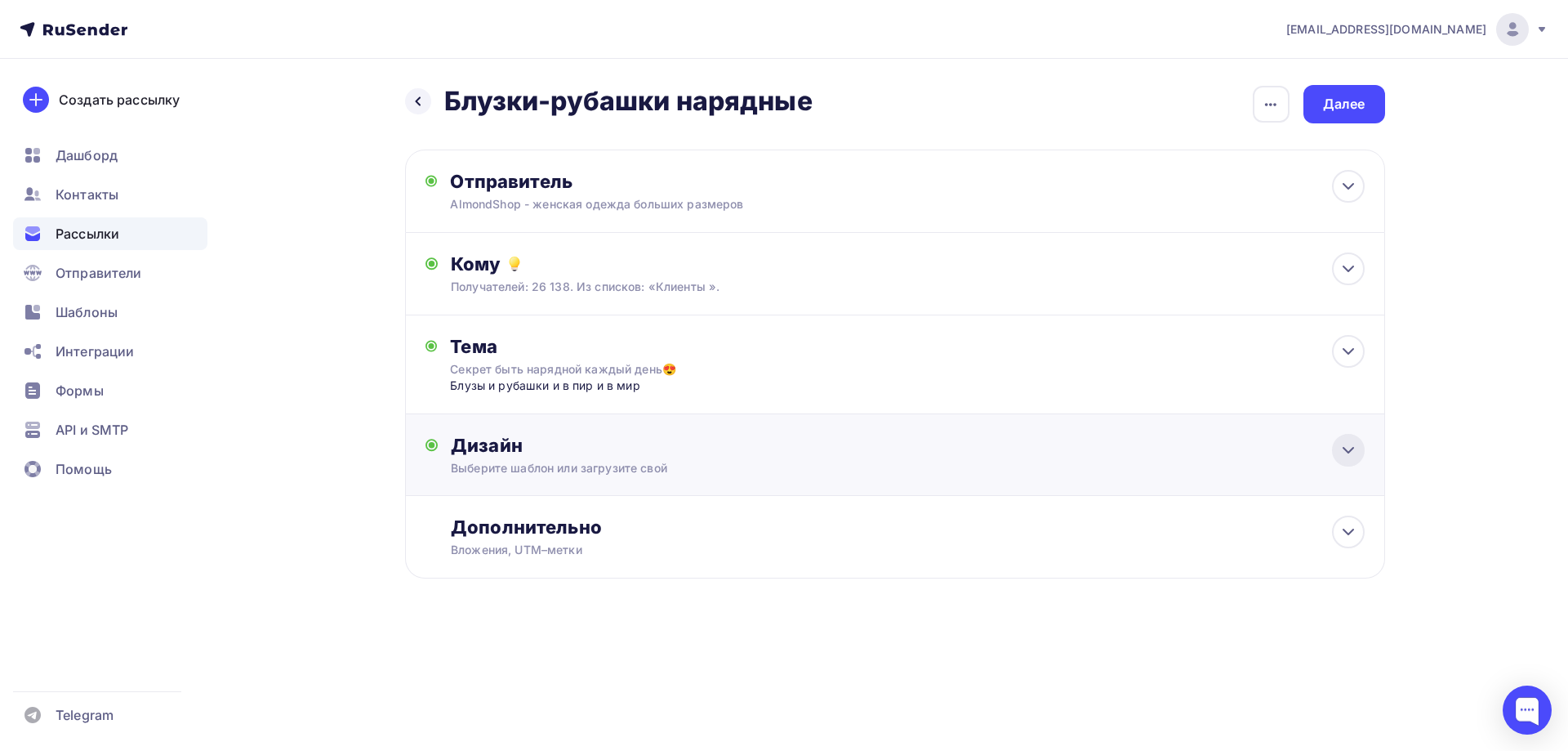
click at [1342, 454] on icon at bounding box center [1348, 450] width 20 height 20
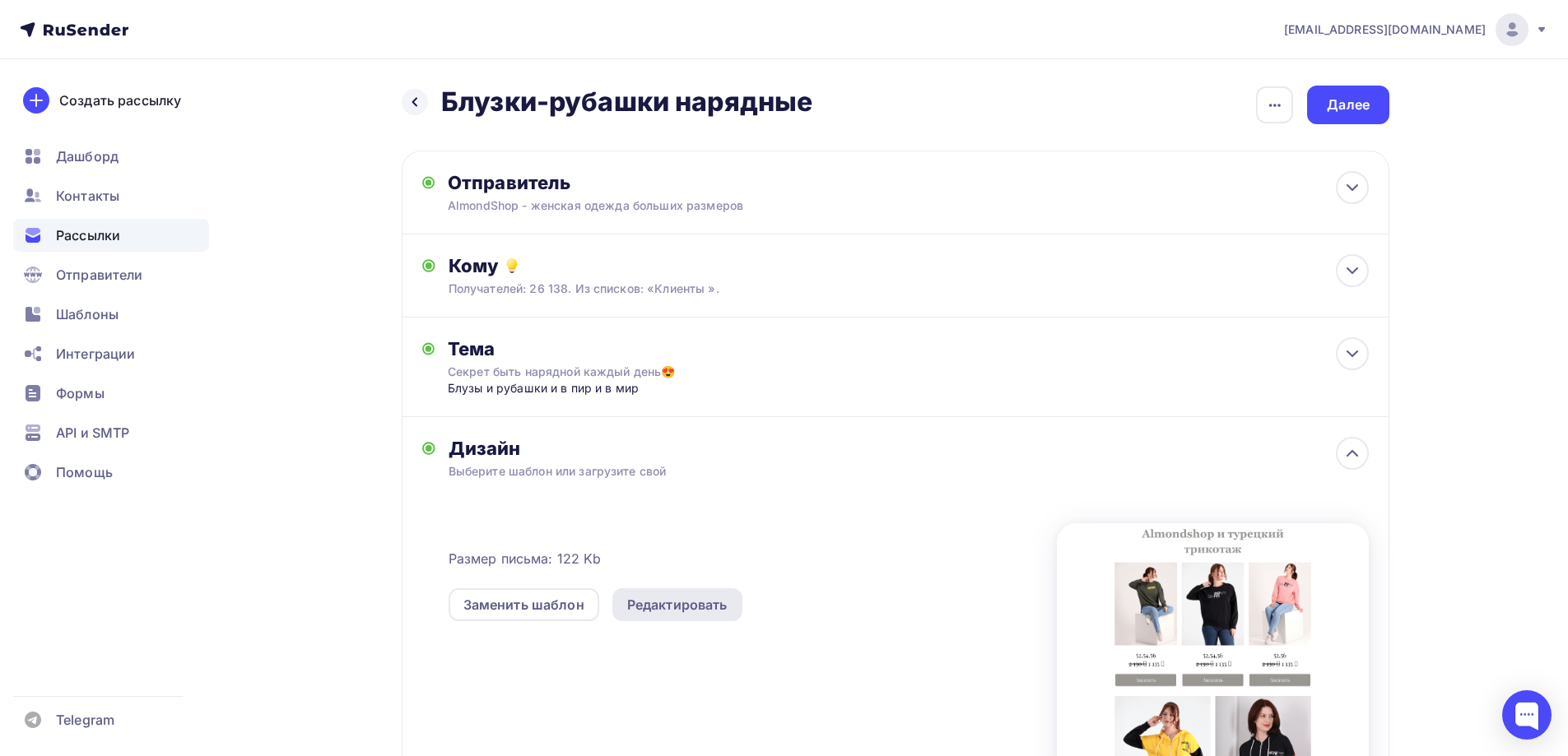
click at [707, 612] on div "Редактировать" at bounding box center [678, 605] width 100 height 20
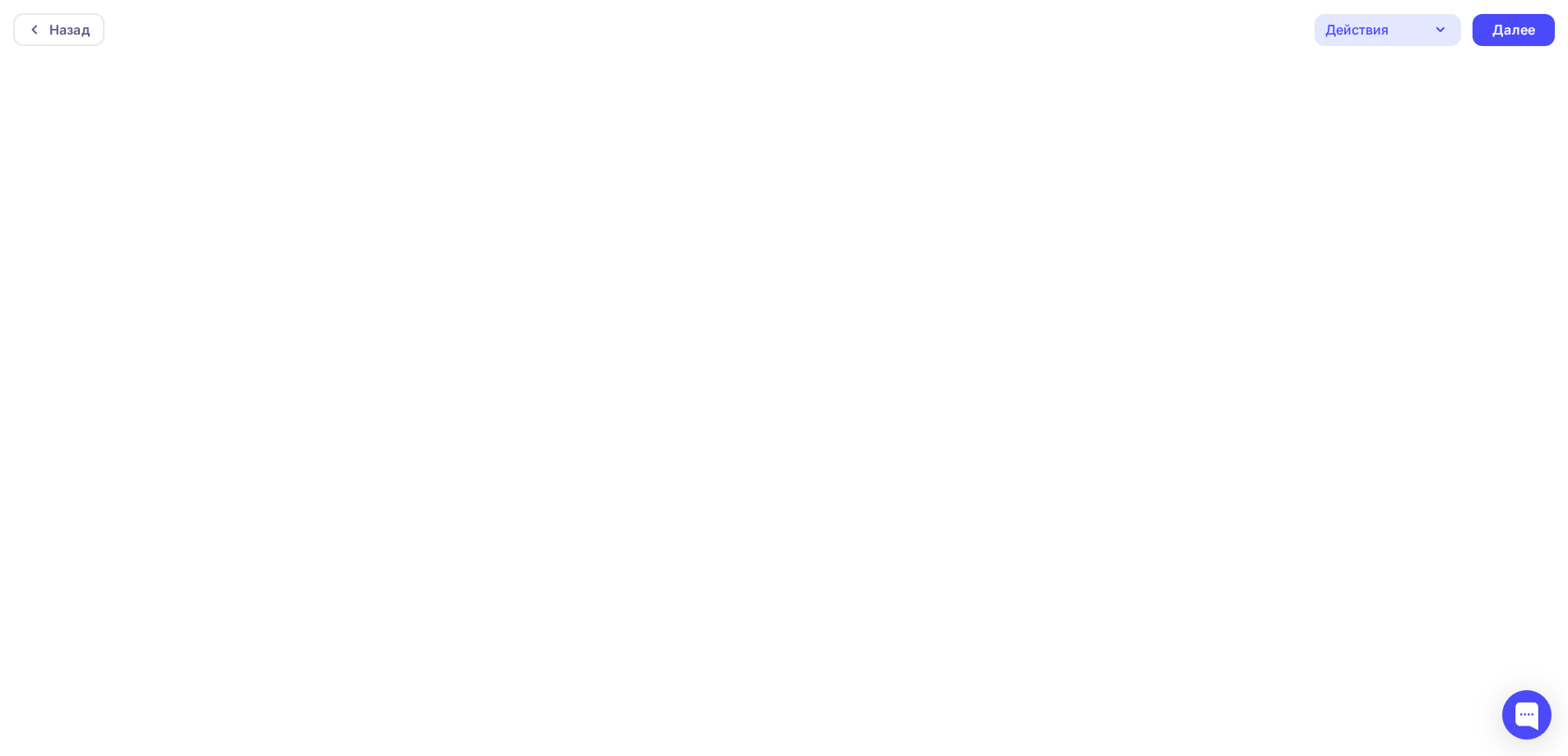
scroll to position [4, 0]
click at [1516, 29] on div "Далее" at bounding box center [1513, 26] width 42 height 19
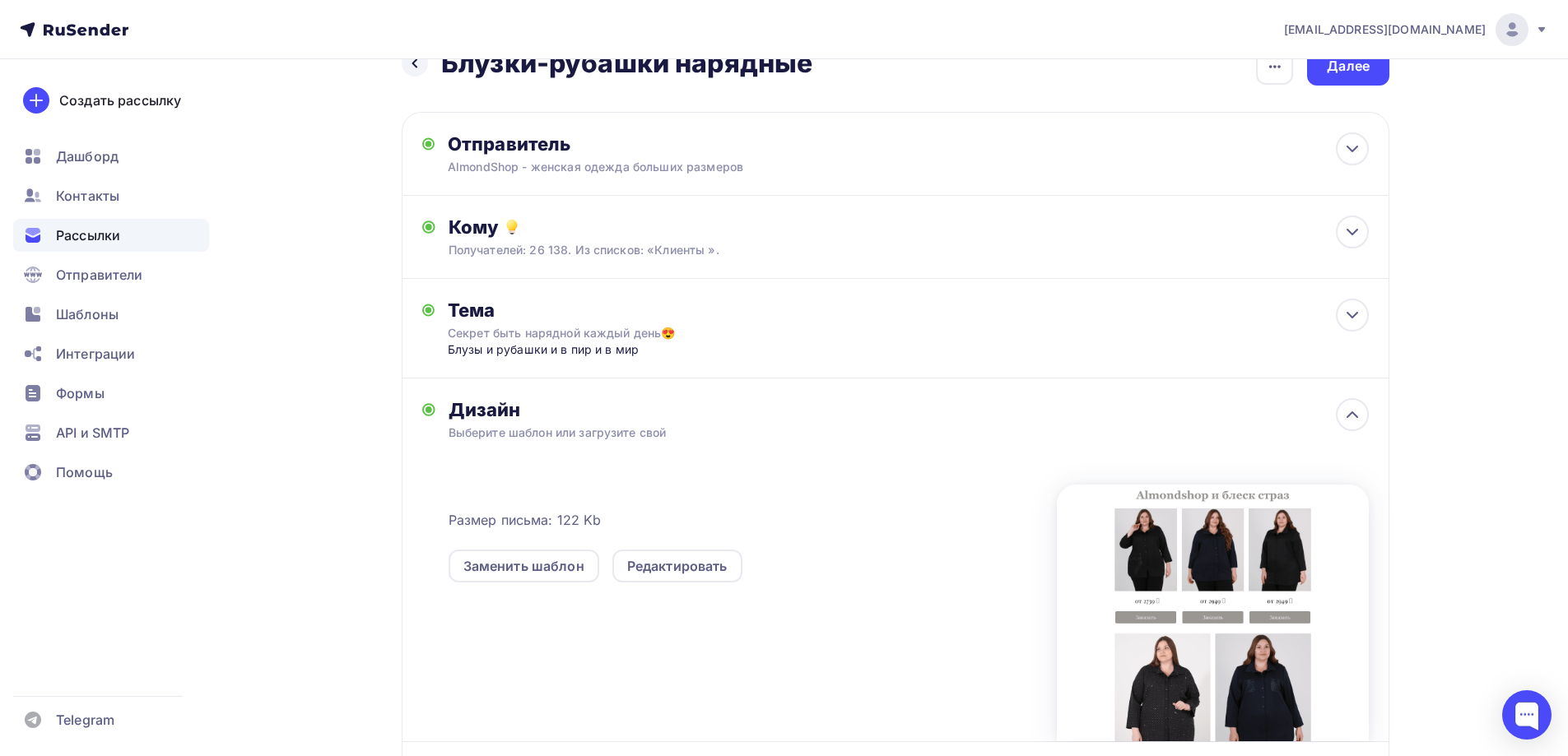
scroll to position [37, 0]
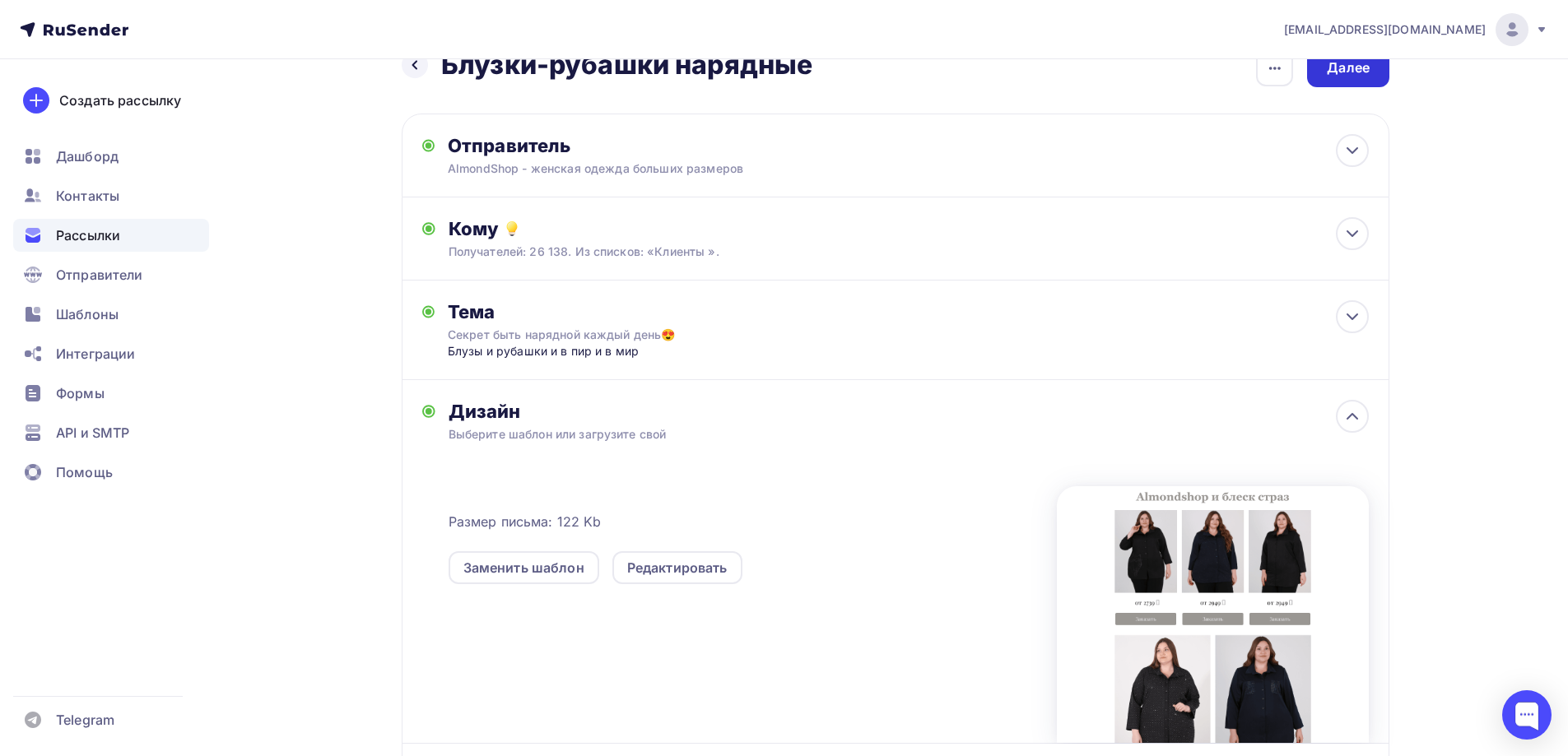
click at [1343, 78] on div "Далее" at bounding box center [1347, 67] width 82 height 39
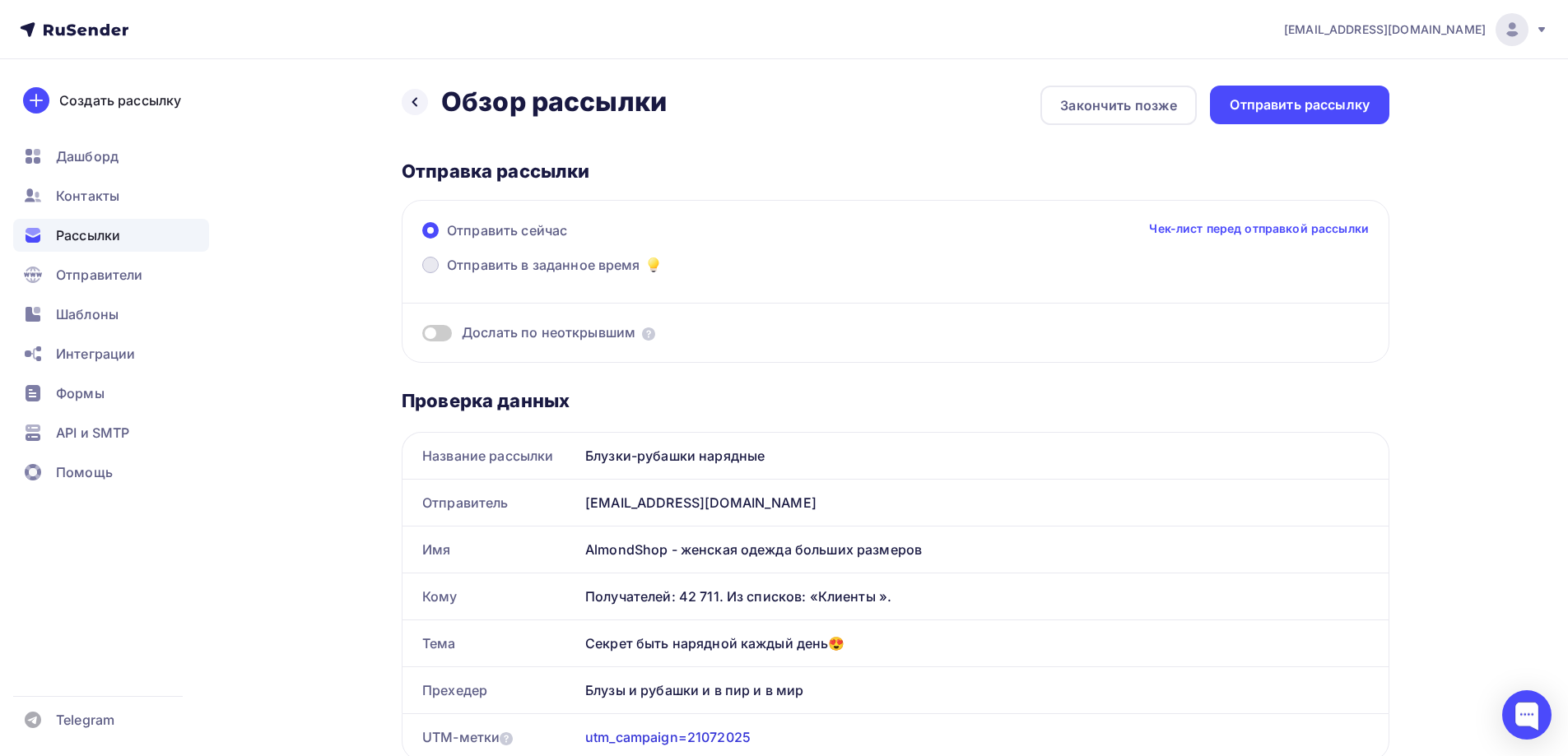
click at [429, 265] on span at bounding box center [430, 265] width 16 height 16
click at [447, 275] on input "Отправить в заданное время" at bounding box center [447, 275] width 0 height 0
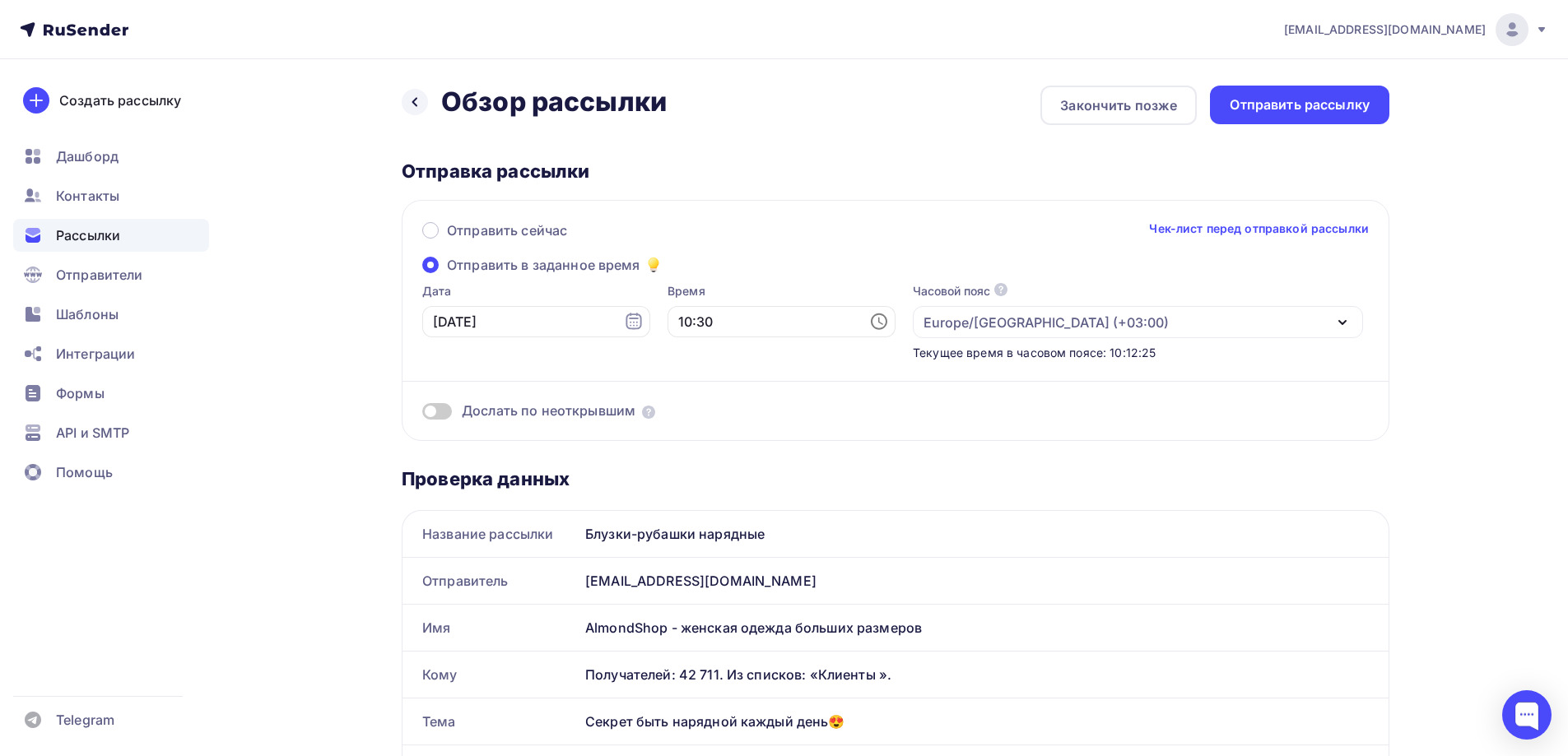
click at [871, 329] on icon at bounding box center [878, 321] width 16 height 16
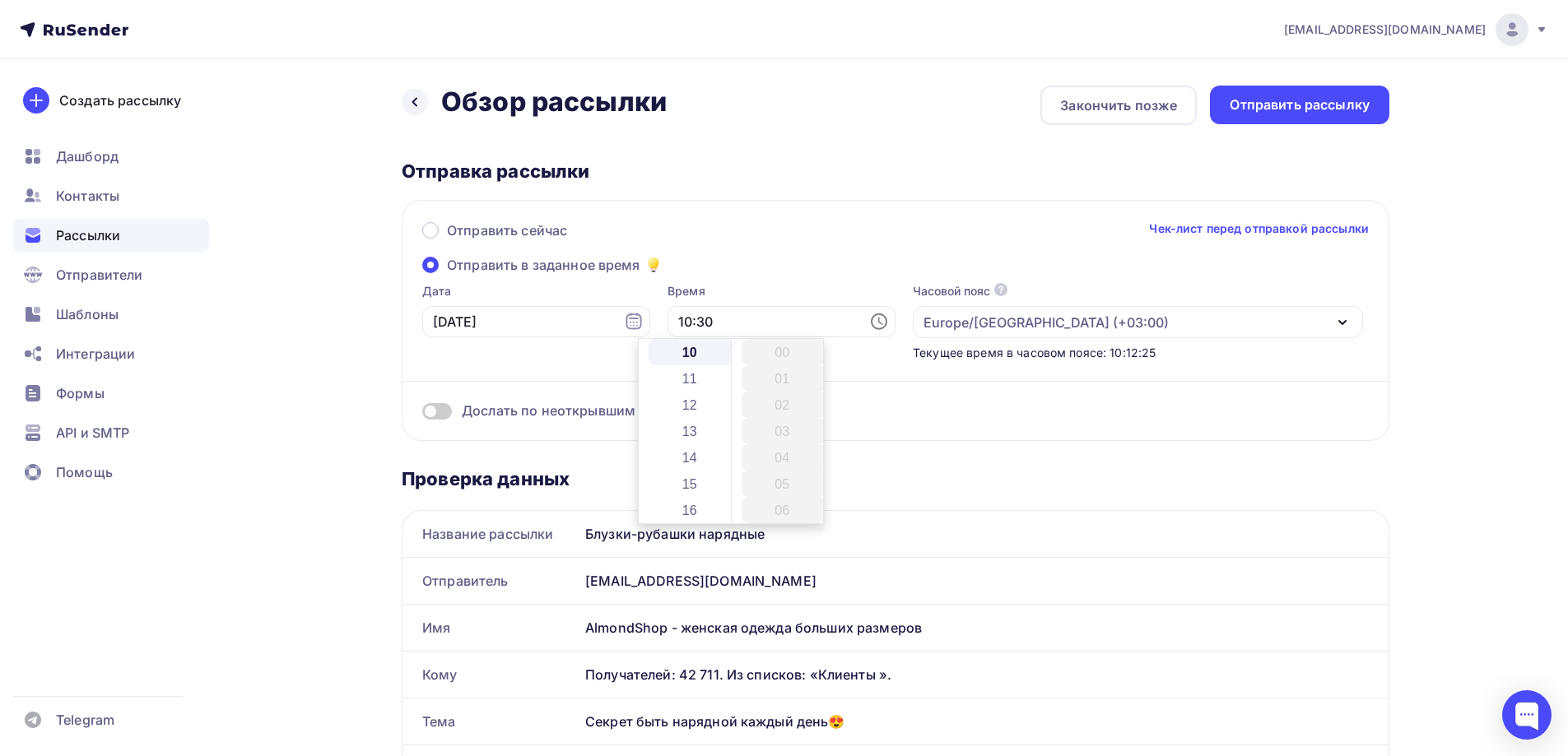
scroll to position [790, 0]
click at [698, 381] on li "11" at bounding box center [691, 378] width 85 height 26
type input "11:30"
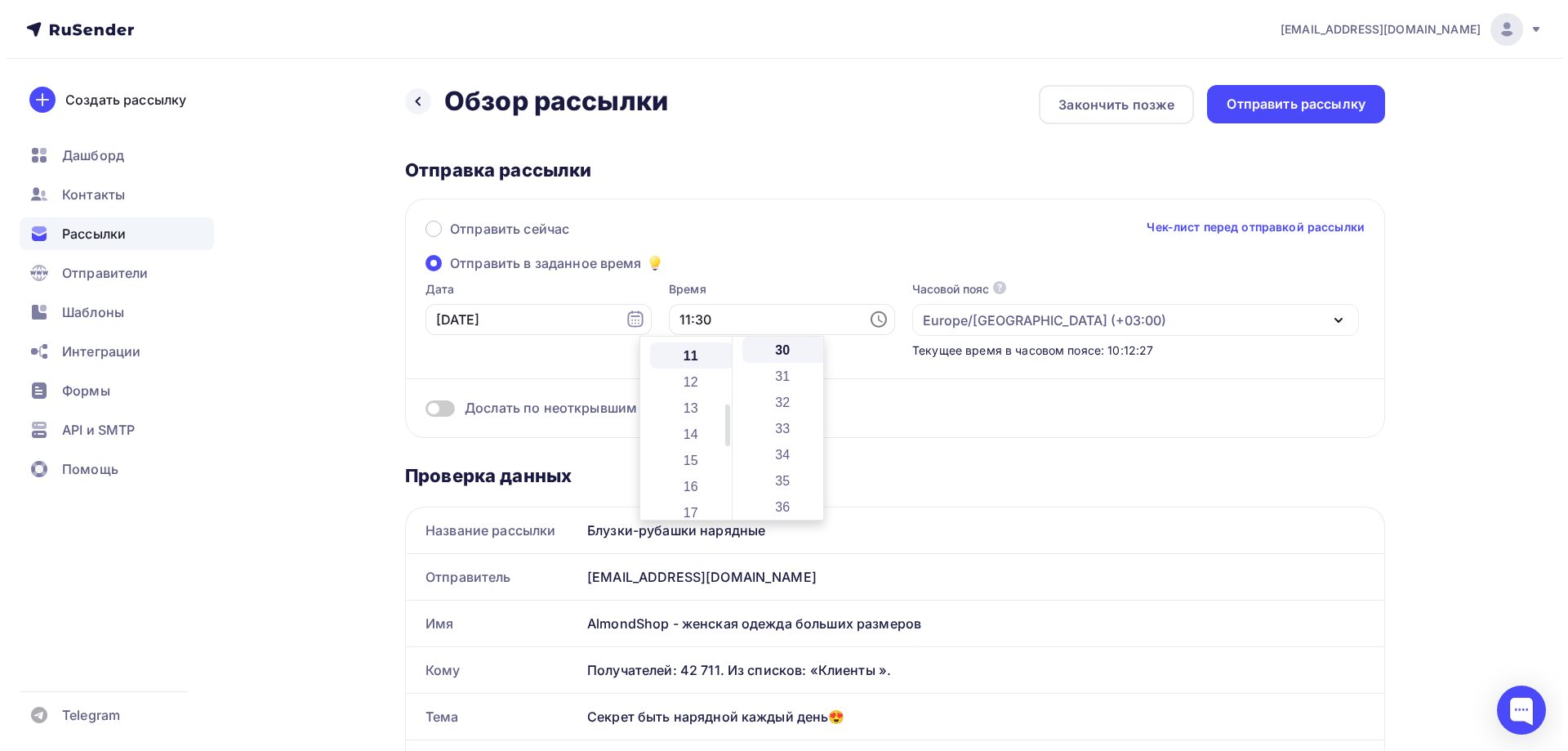
scroll to position [288, 0]
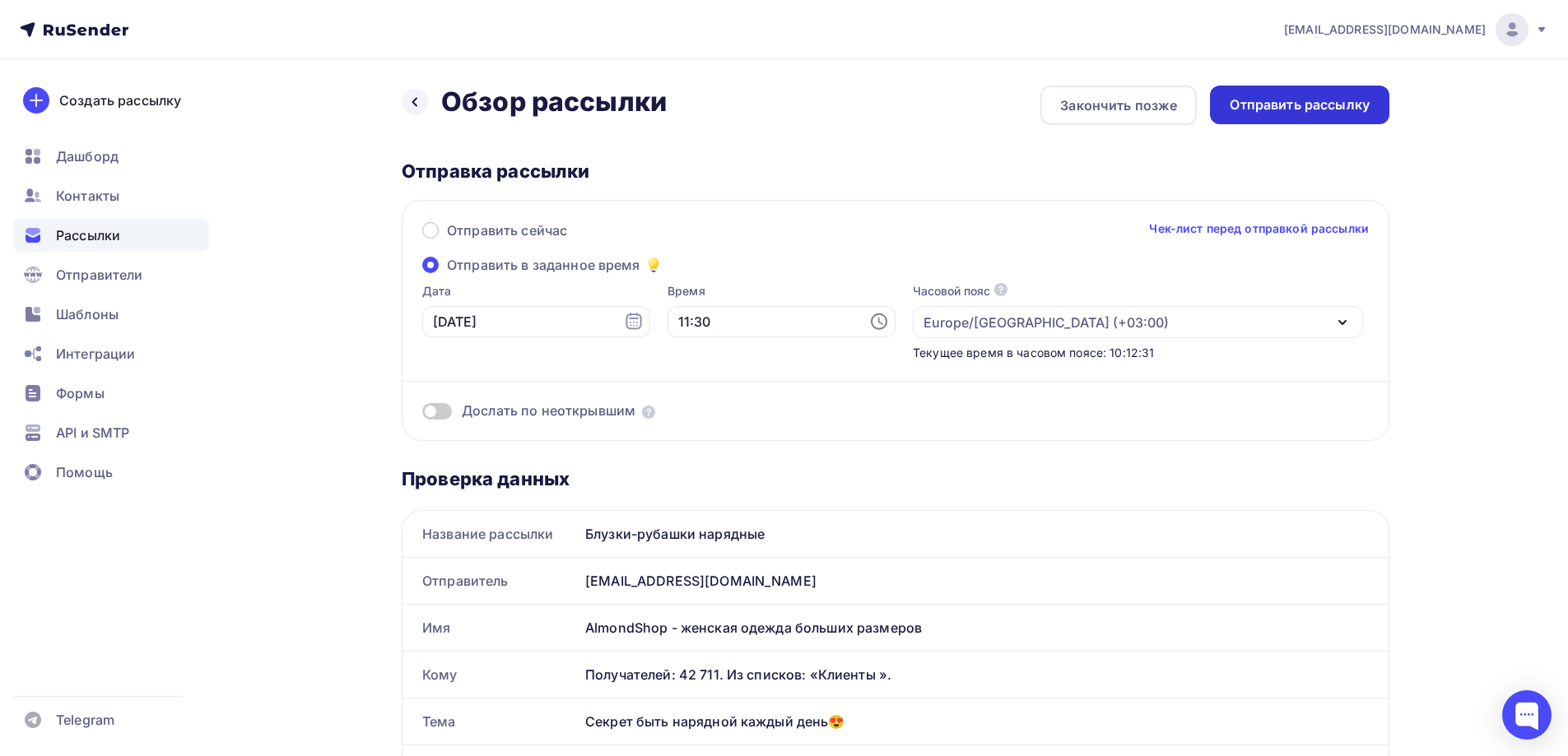
click at [1257, 111] on div "Отправить рассылку" at bounding box center [1300, 105] width 140 height 19
